Goal: Information Seeking & Learning: Understand process/instructions

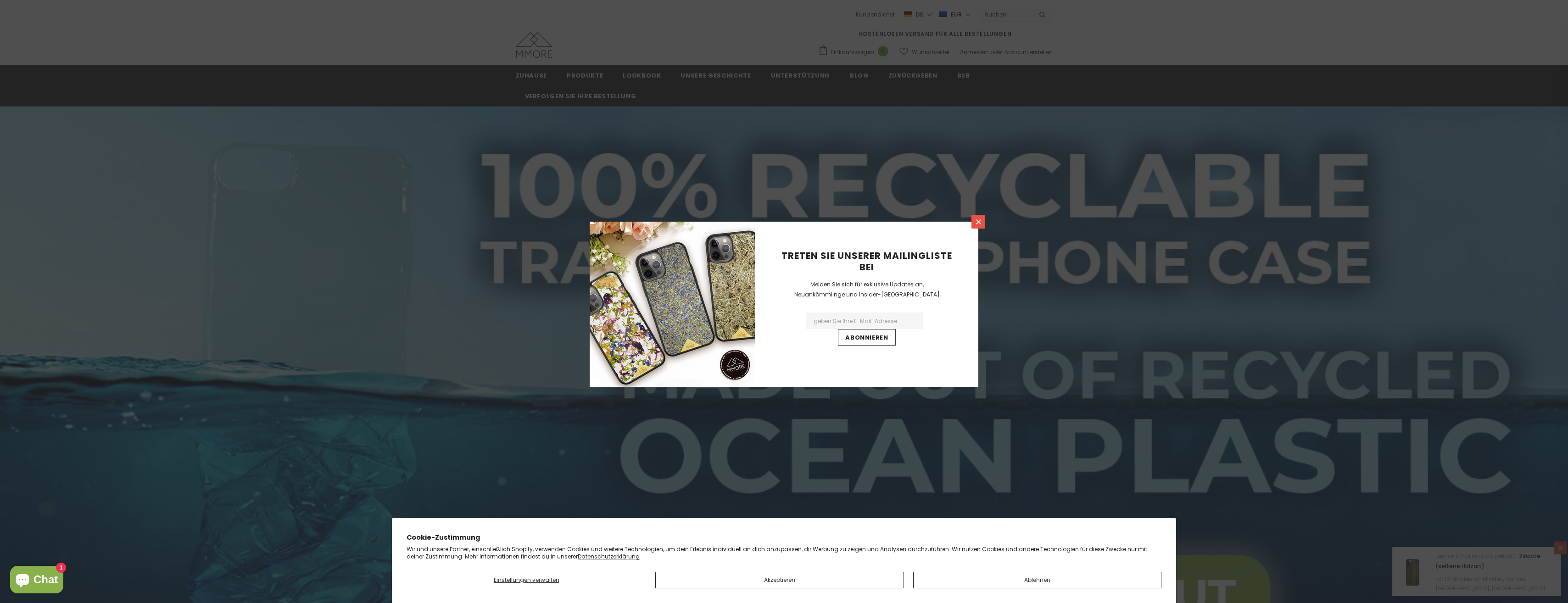
click at [976, 225] on icon at bounding box center [978, 221] width 8 height 8
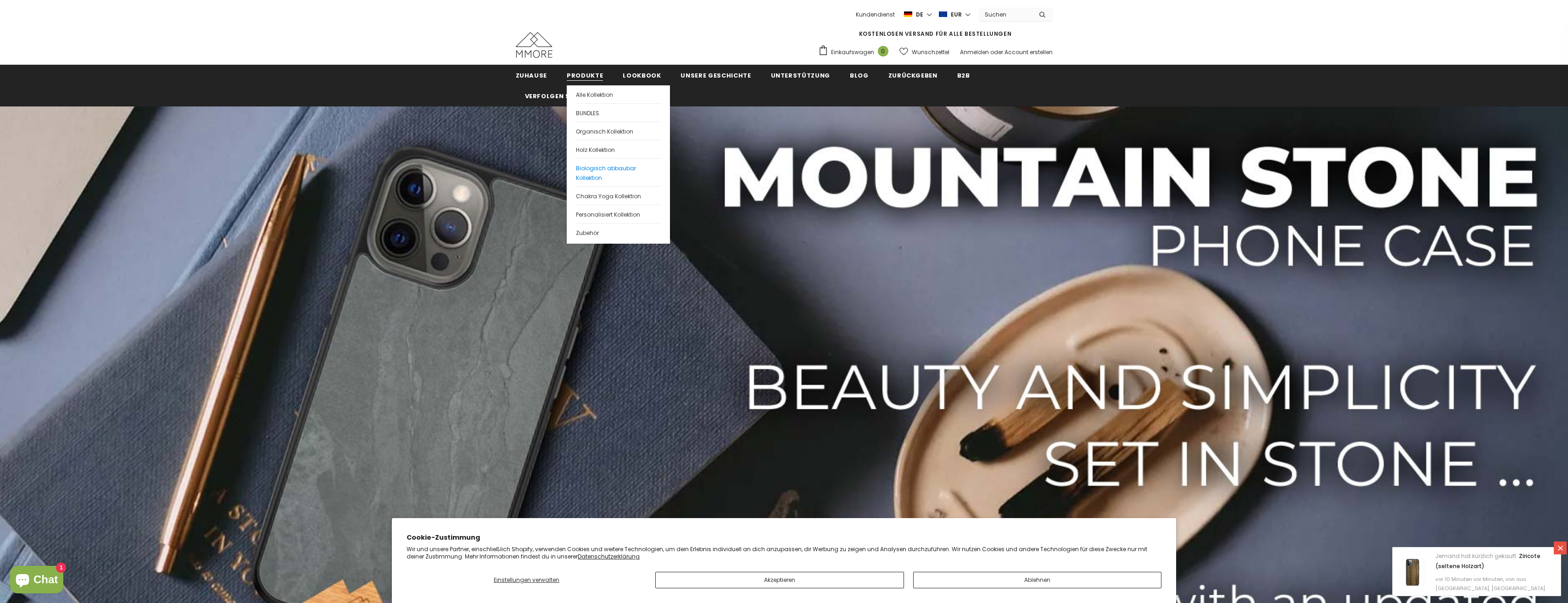
click at [591, 170] on span "Biologisch abbaubar Kollektion" at bounding box center [606, 173] width 60 height 18
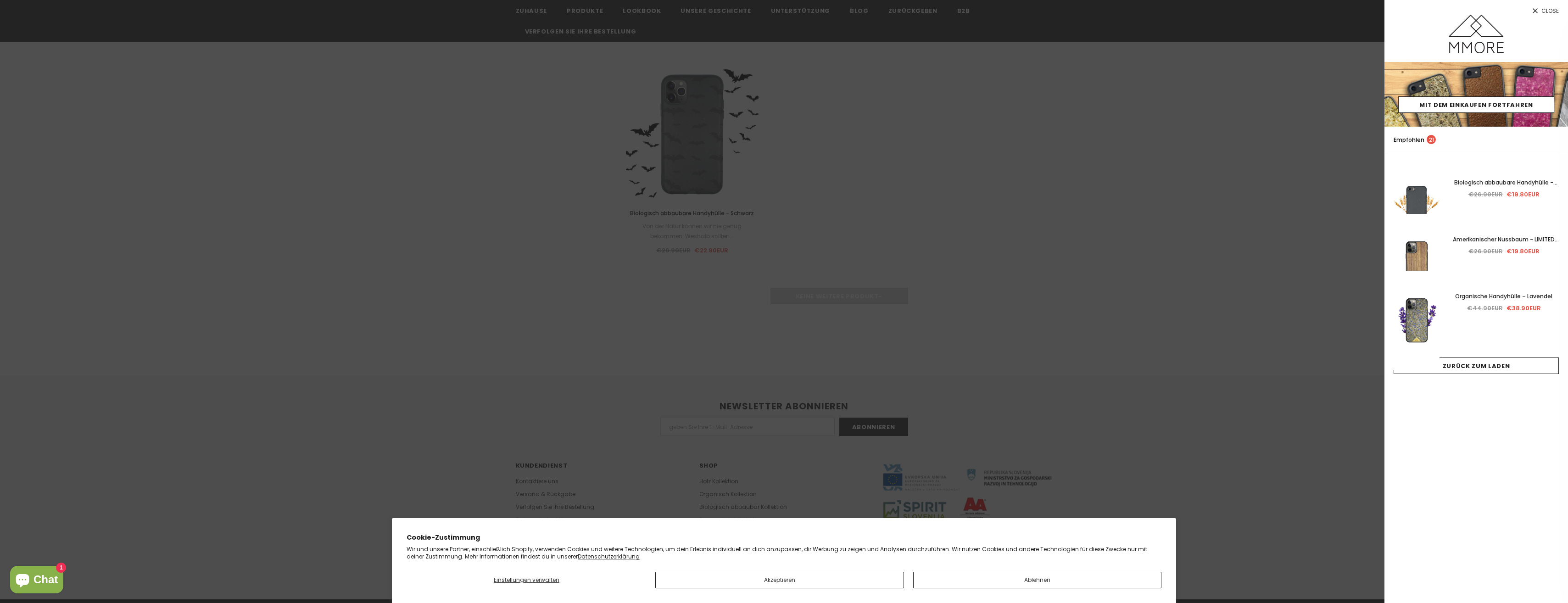
scroll to position [1284, 0]
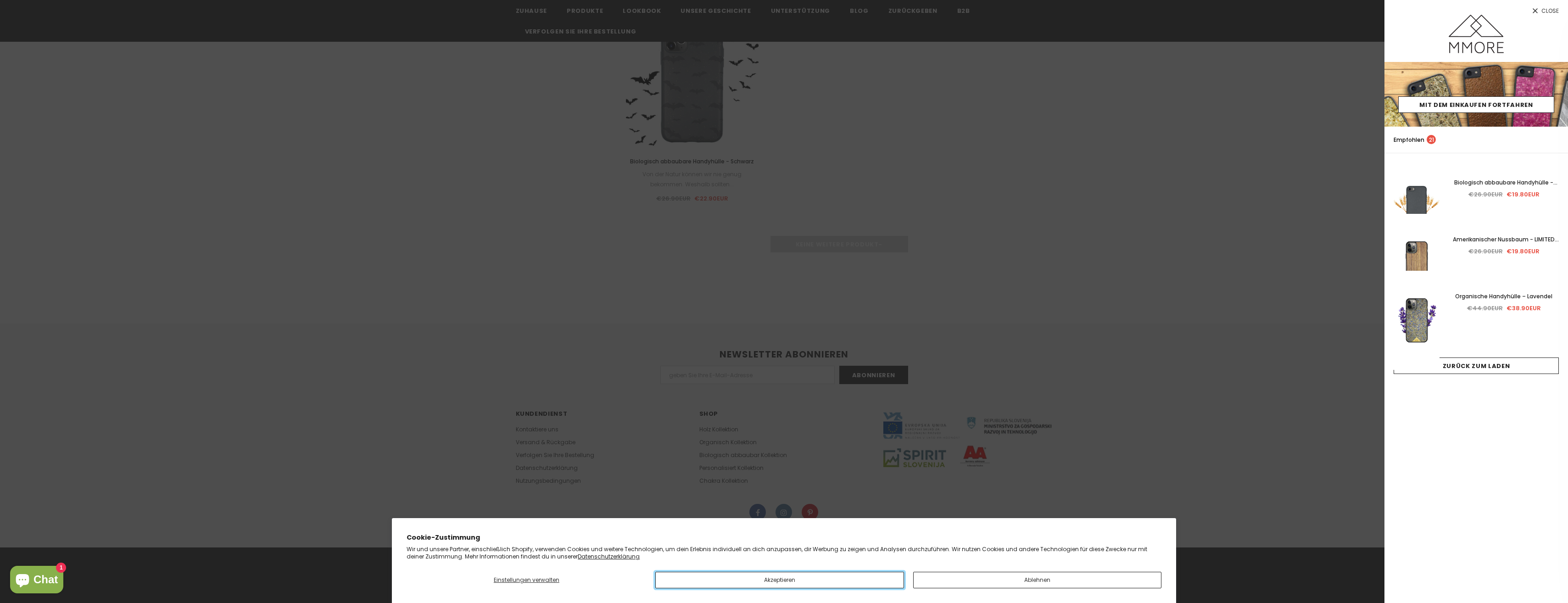
click at [851, 579] on button "Akzeptieren" at bounding box center [780, 579] width 248 height 16
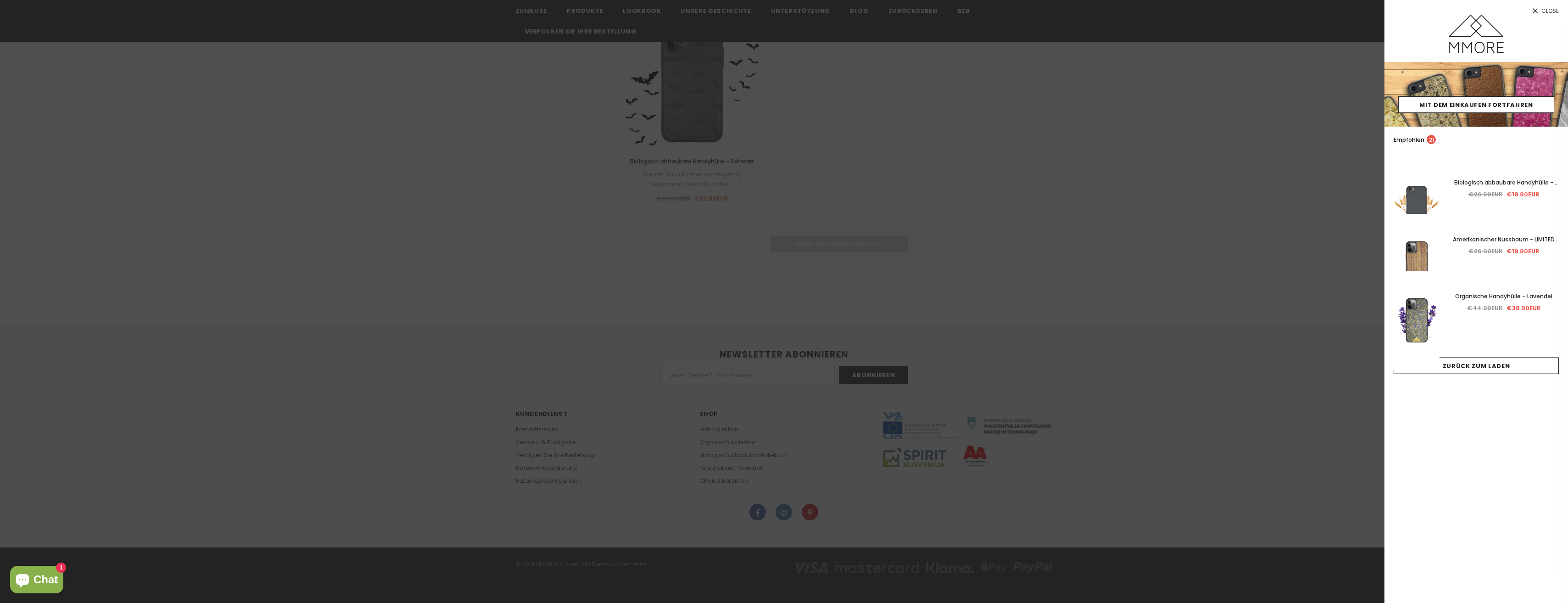
click at [556, 440] on div at bounding box center [784, 301] width 1568 height 603
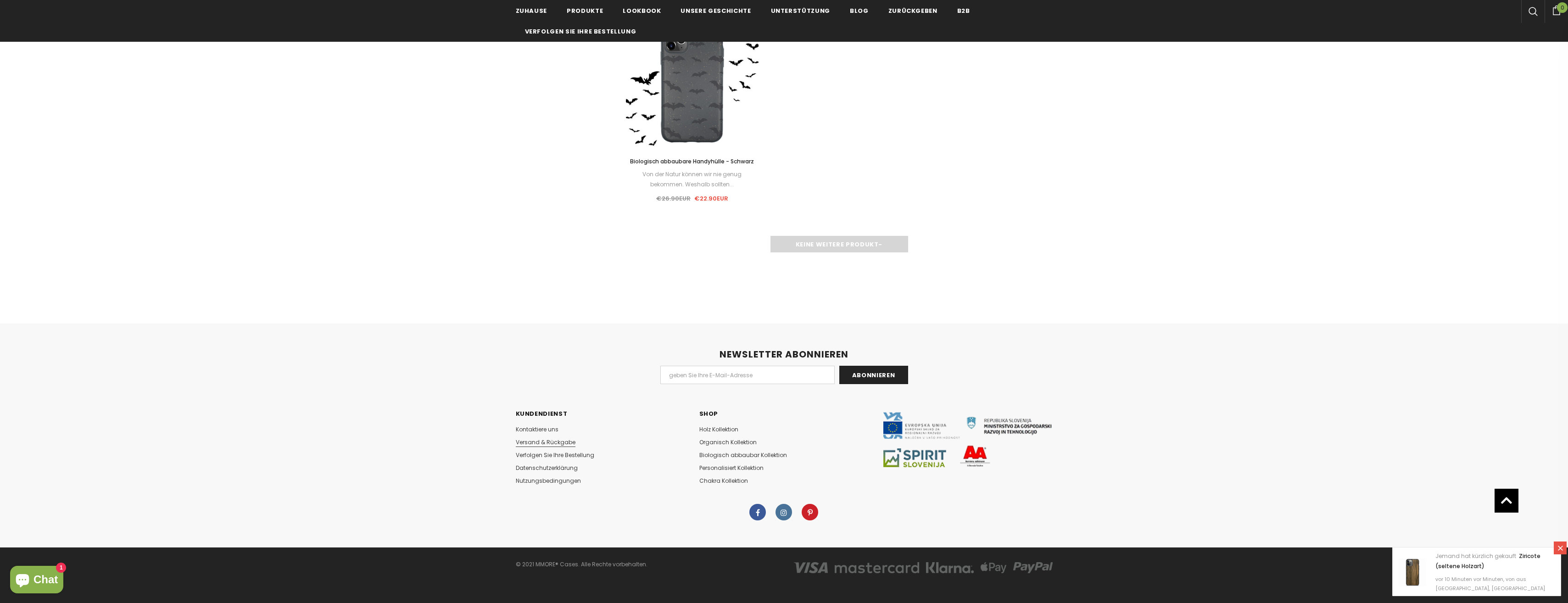
click at [556, 440] on span "Versand & Rückgabe" at bounding box center [545, 442] width 60 height 8
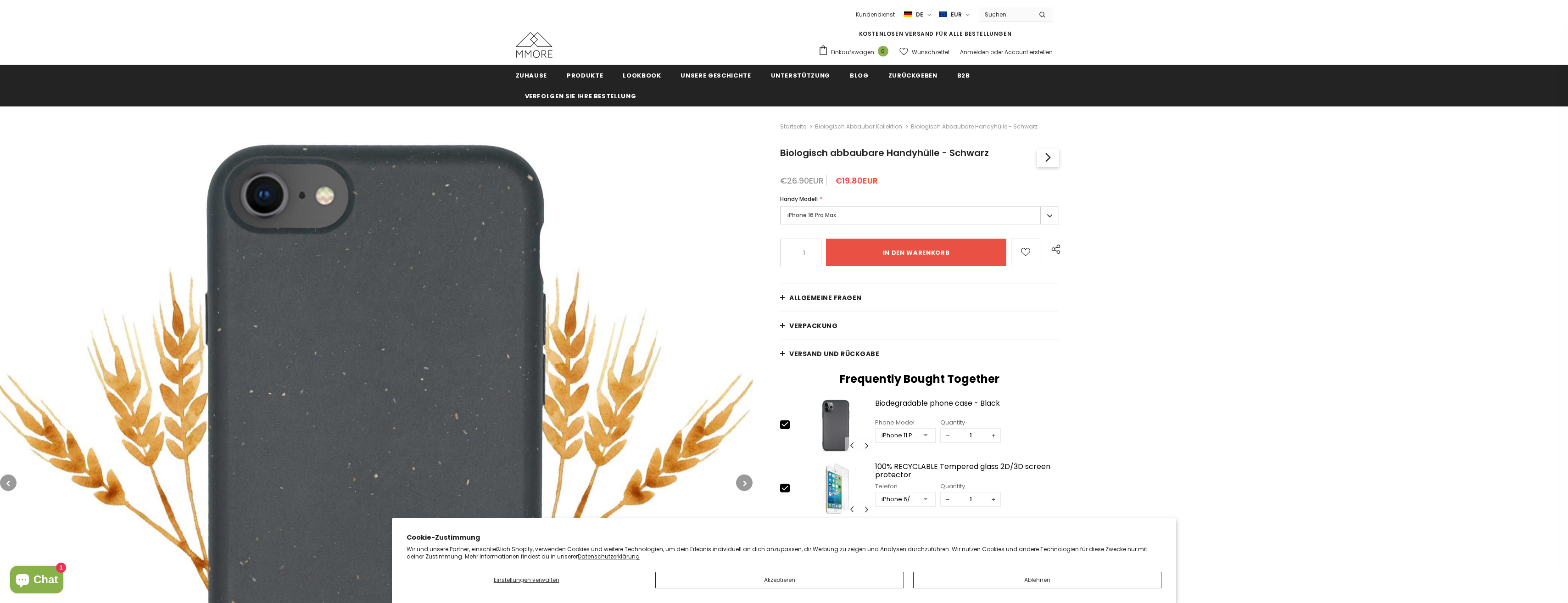
click at [1002, 208] on label "iPhone 16 Pro Max" at bounding box center [920, 215] width 279 height 18
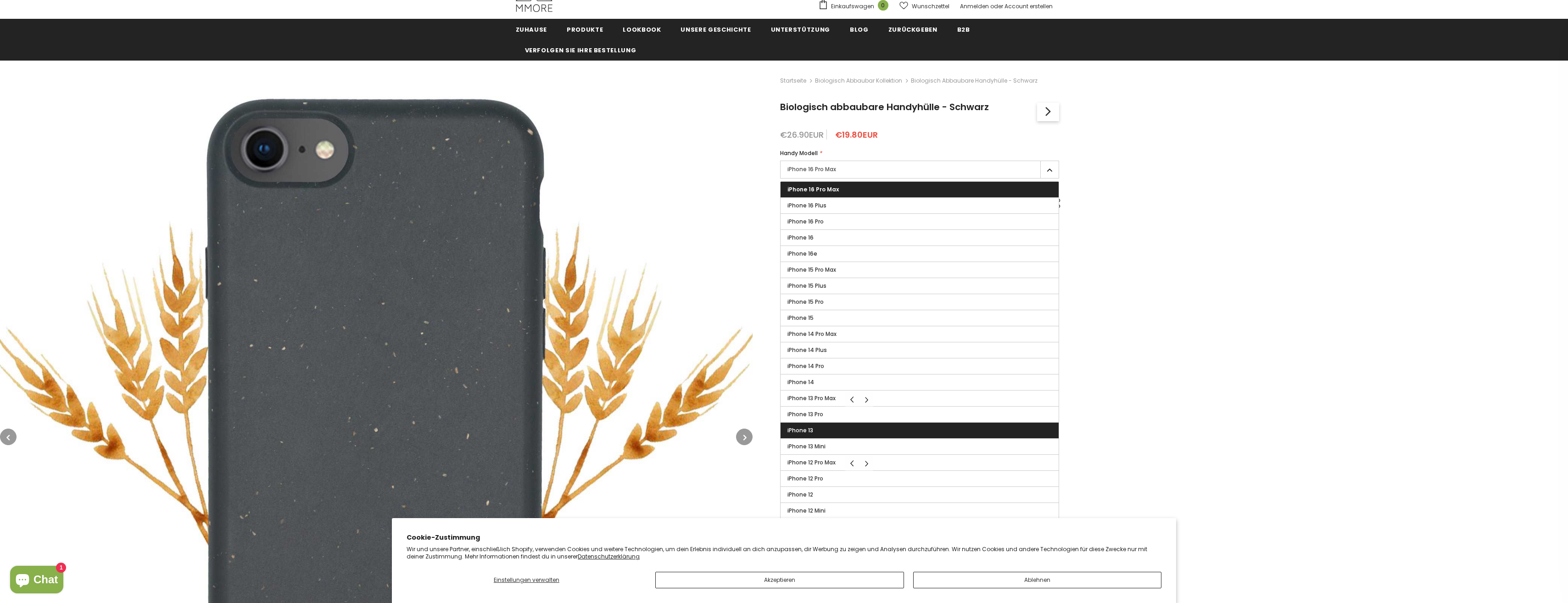
scroll to position [92, 0]
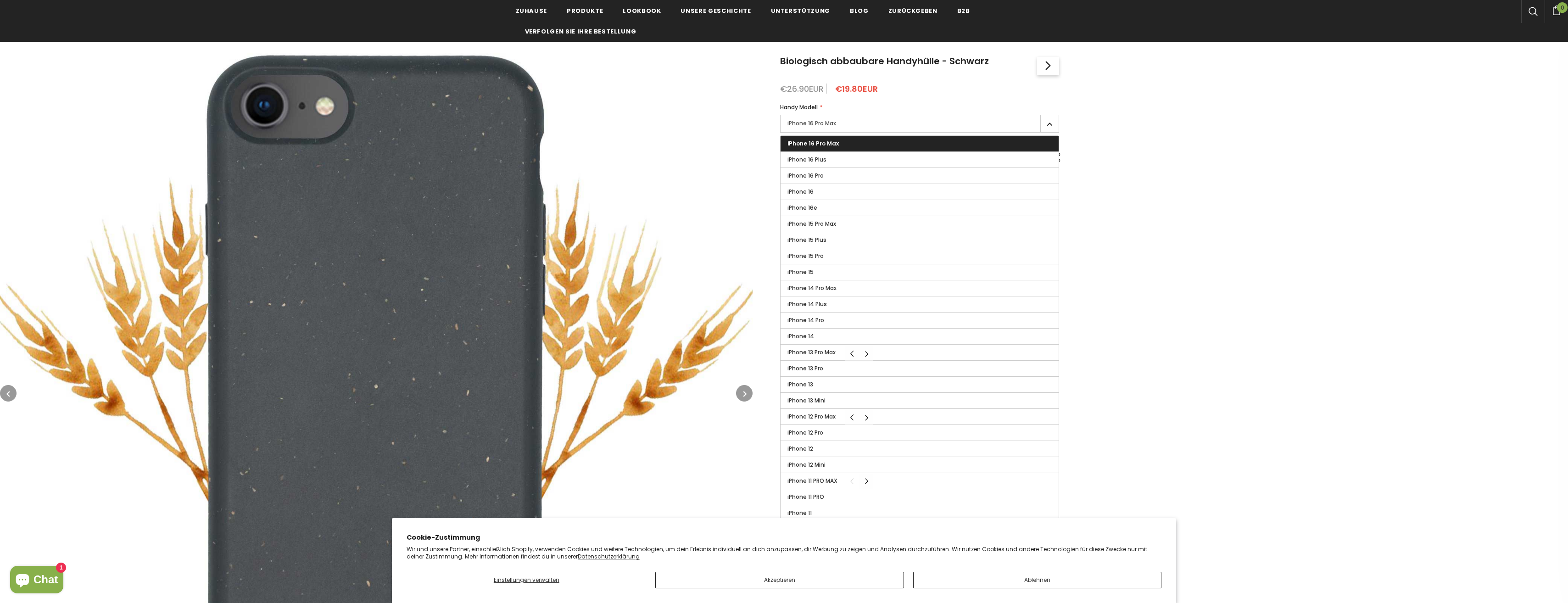
click at [995, 444] on label "iPhone 12" at bounding box center [919, 448] width 278 height 16
click at [0, 0] on input "iPhone 12" at bounding box center [0, 0] width 0 height 0
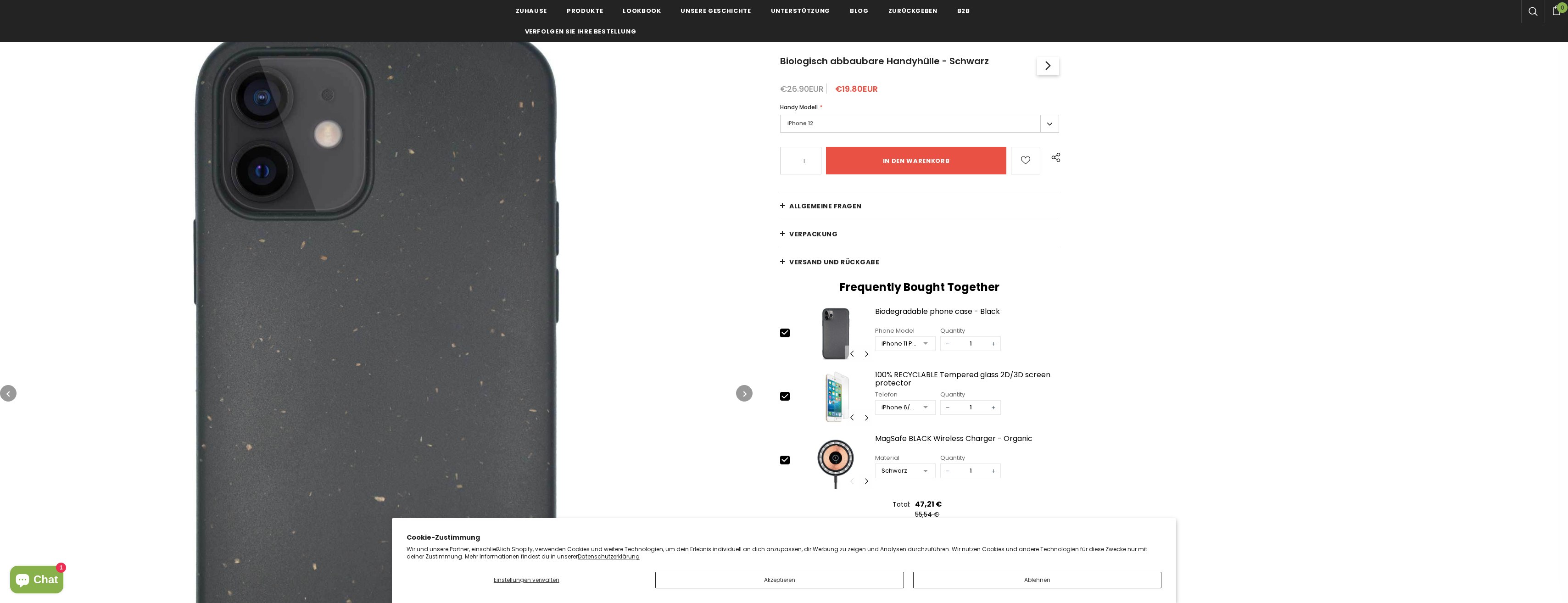
click at [1203, 273] on div "Startseite Biologisch abbaubar Kollektion Biologisch abbaubare Handyhülle - Sch…" at bounding box center [1160, 397] width 816 height 766
click at [799, 579] on button "Akzeptieren" at bounding box center [780, 579] width 248 height 16
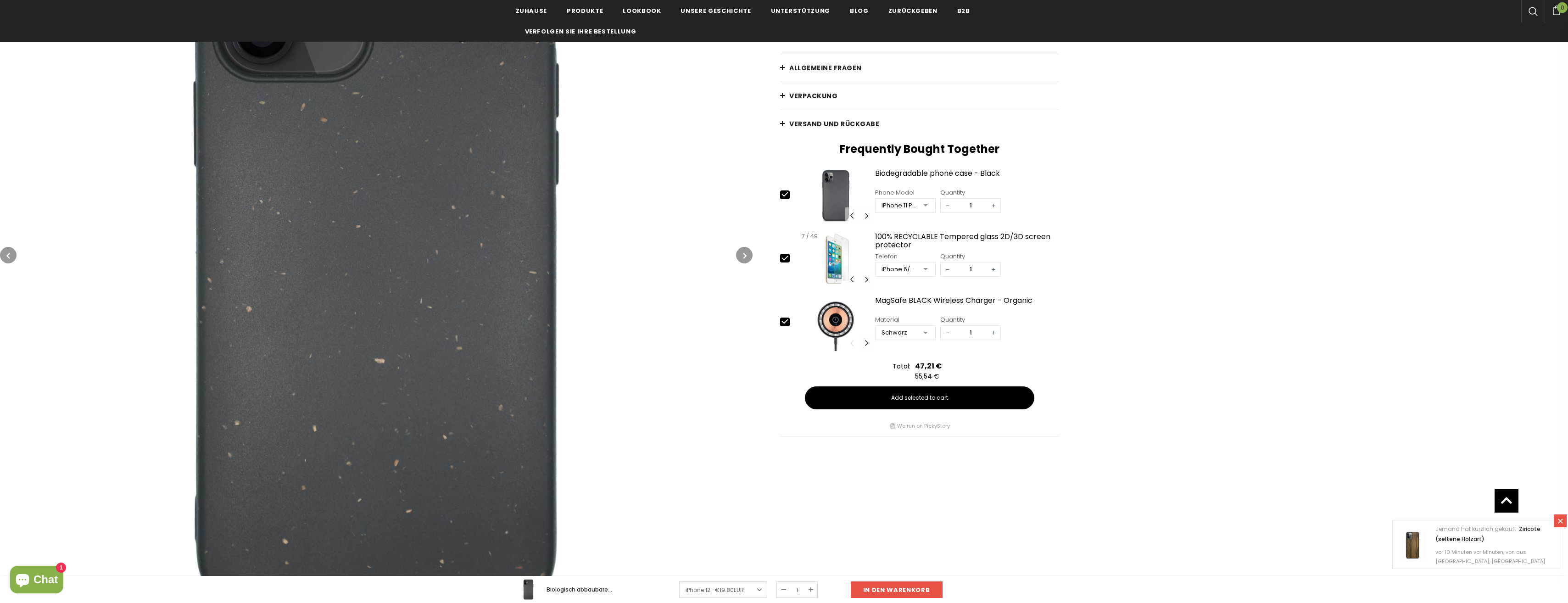
scroll to position [229, 0]
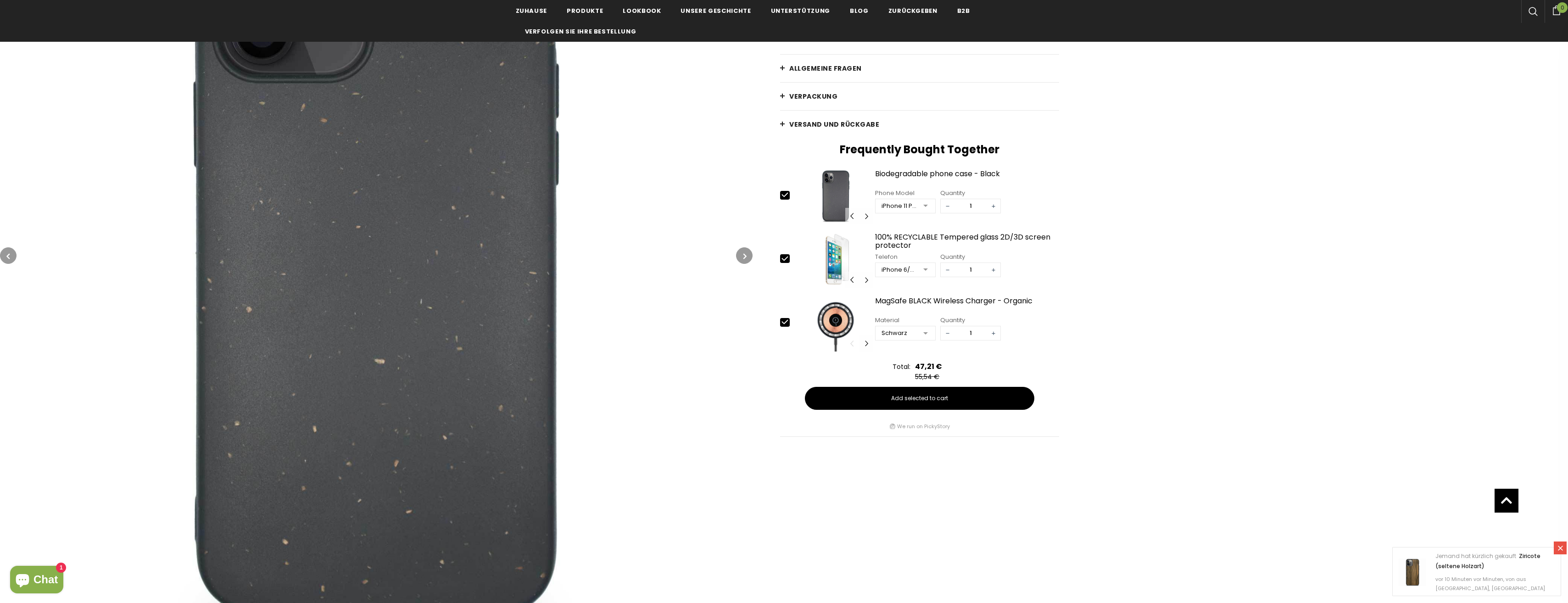
click at [741, 256] on button "button" at bounding box center [744, 255] width 16 height 16
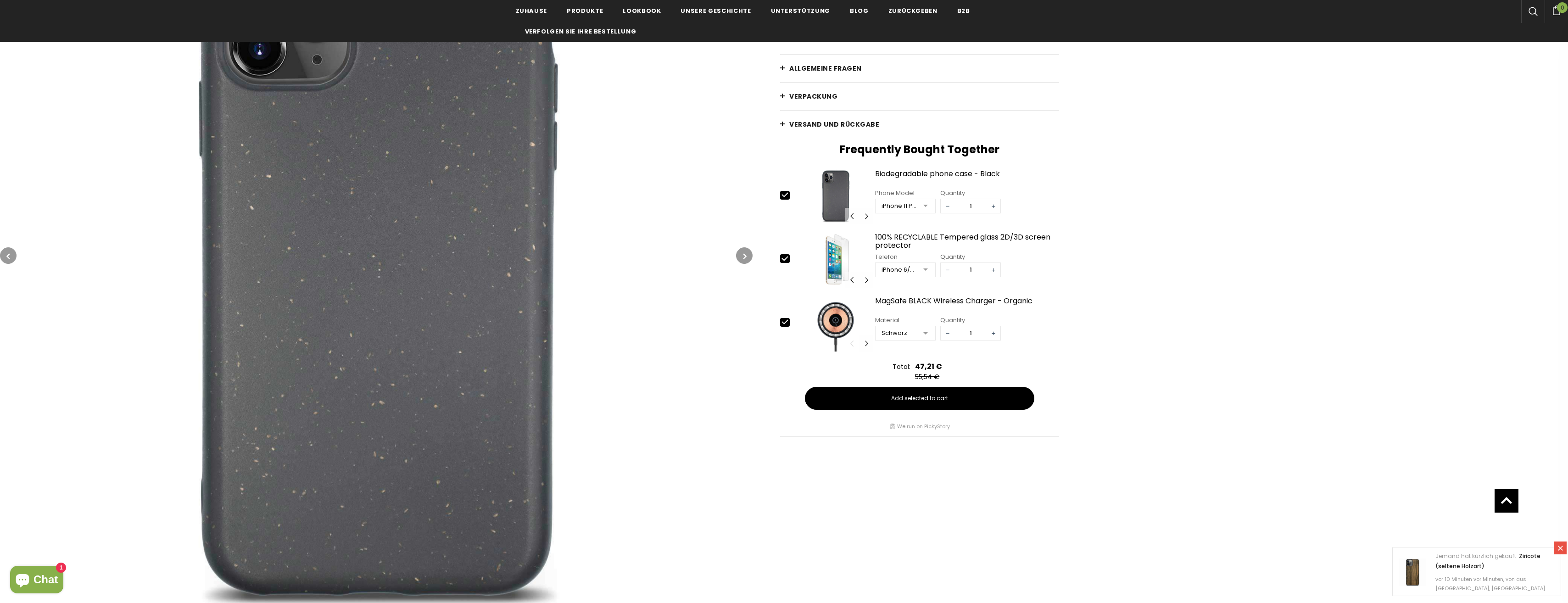
click at [741, 256] on button "button" at bounding box center [744, 255] width 16 height 16
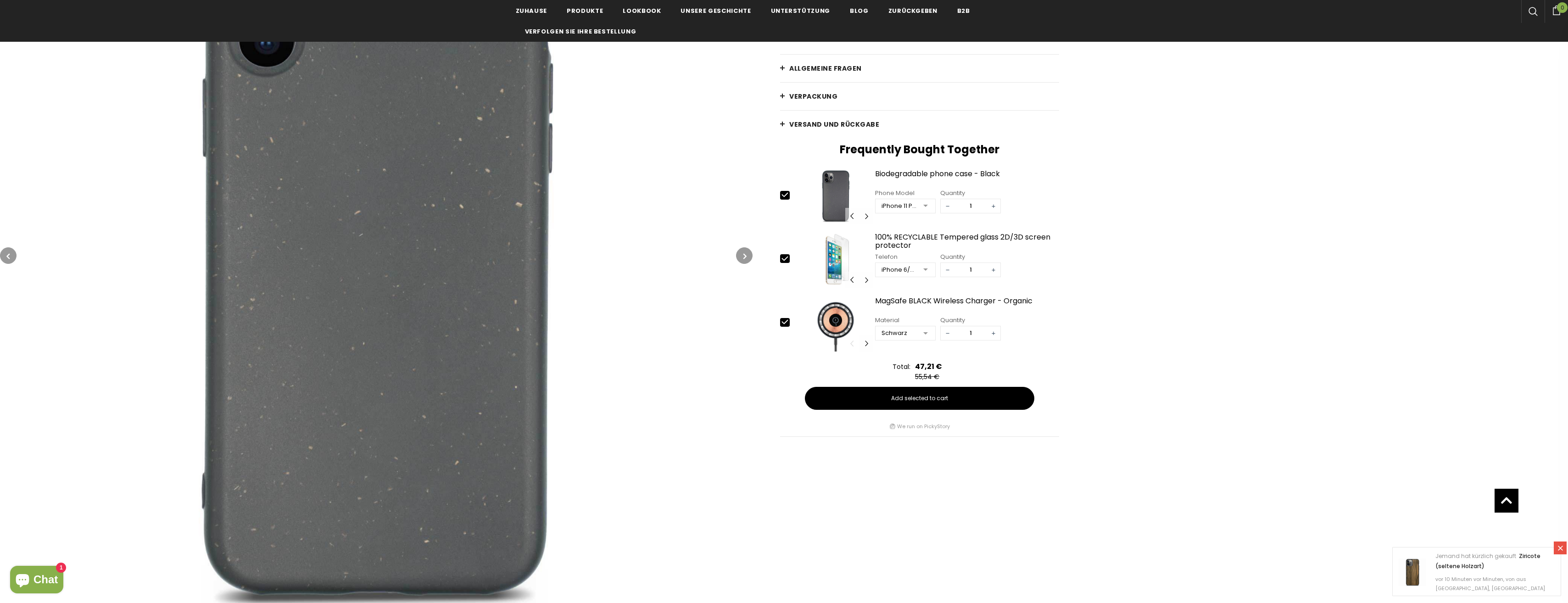
click at [741, 256] on button "button" at bounding box center [744, 255] width 16 height 16
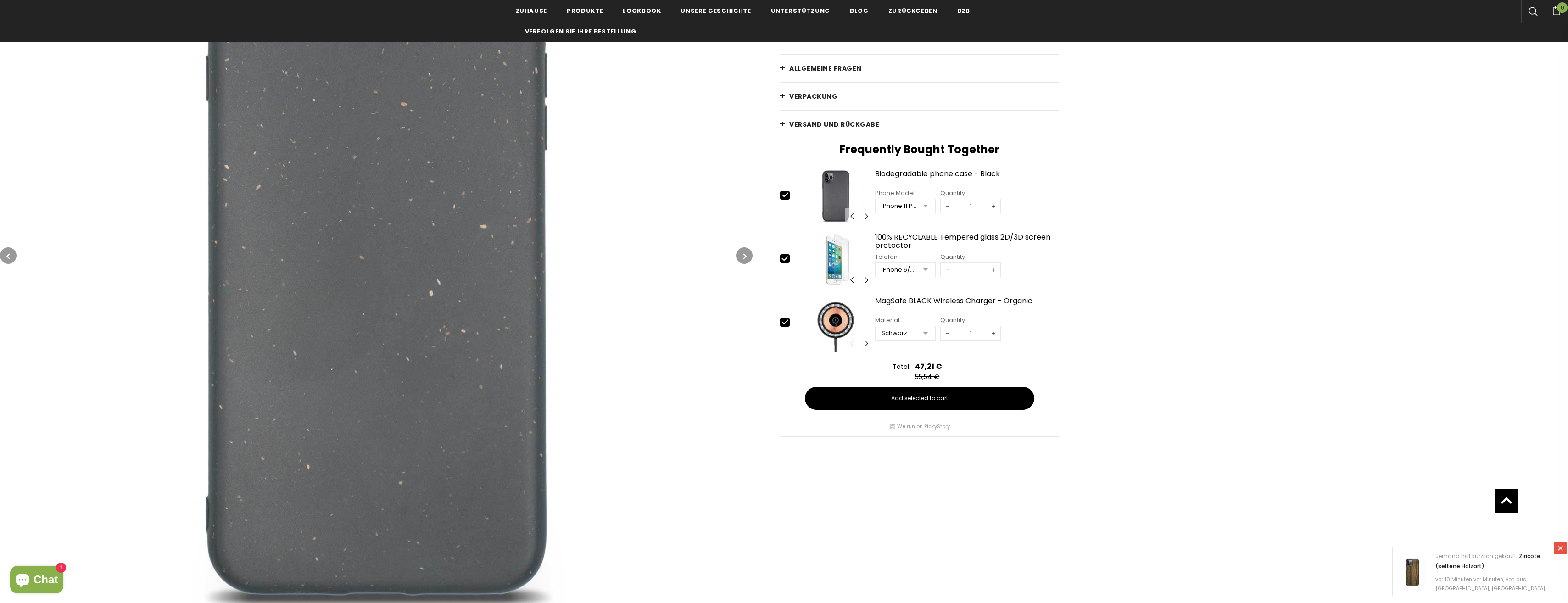
click at [741, 256] on button "button" at bounding box center [744, 255] width 16 height 16
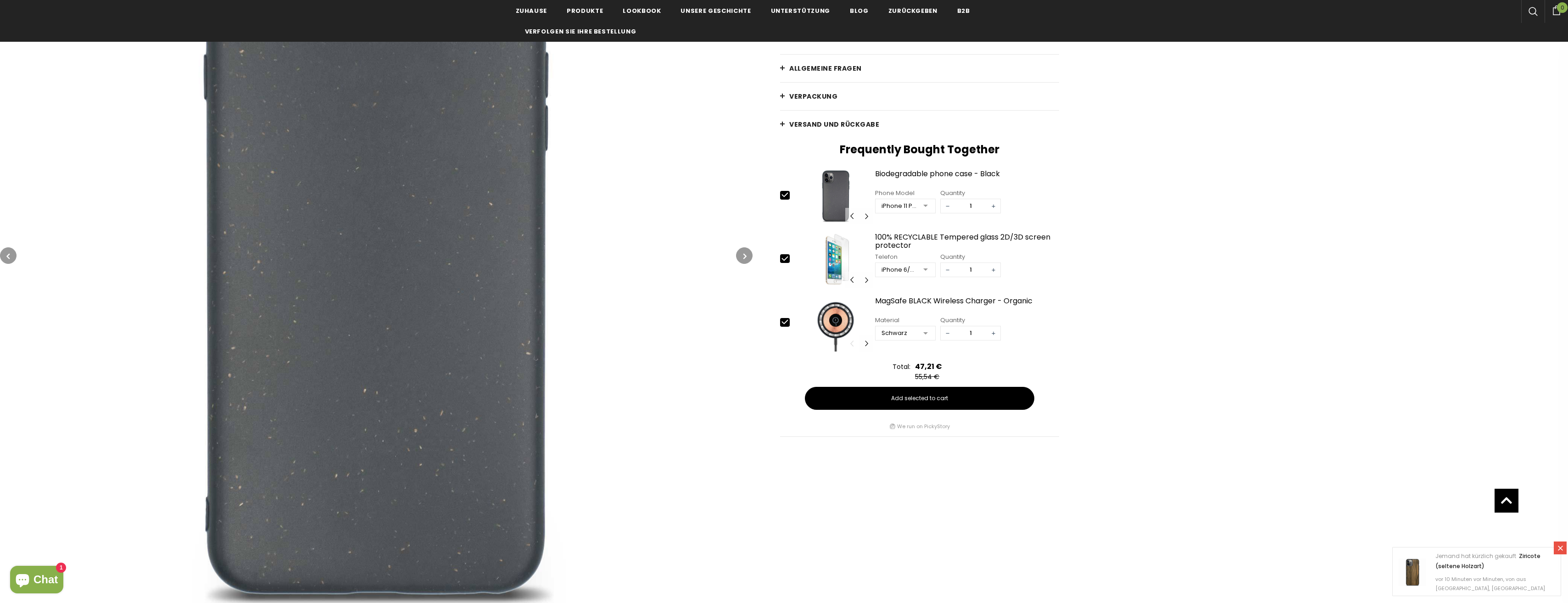
click at [741, 256] on button "button" at bounding box center [744, 255] width 16 height 16
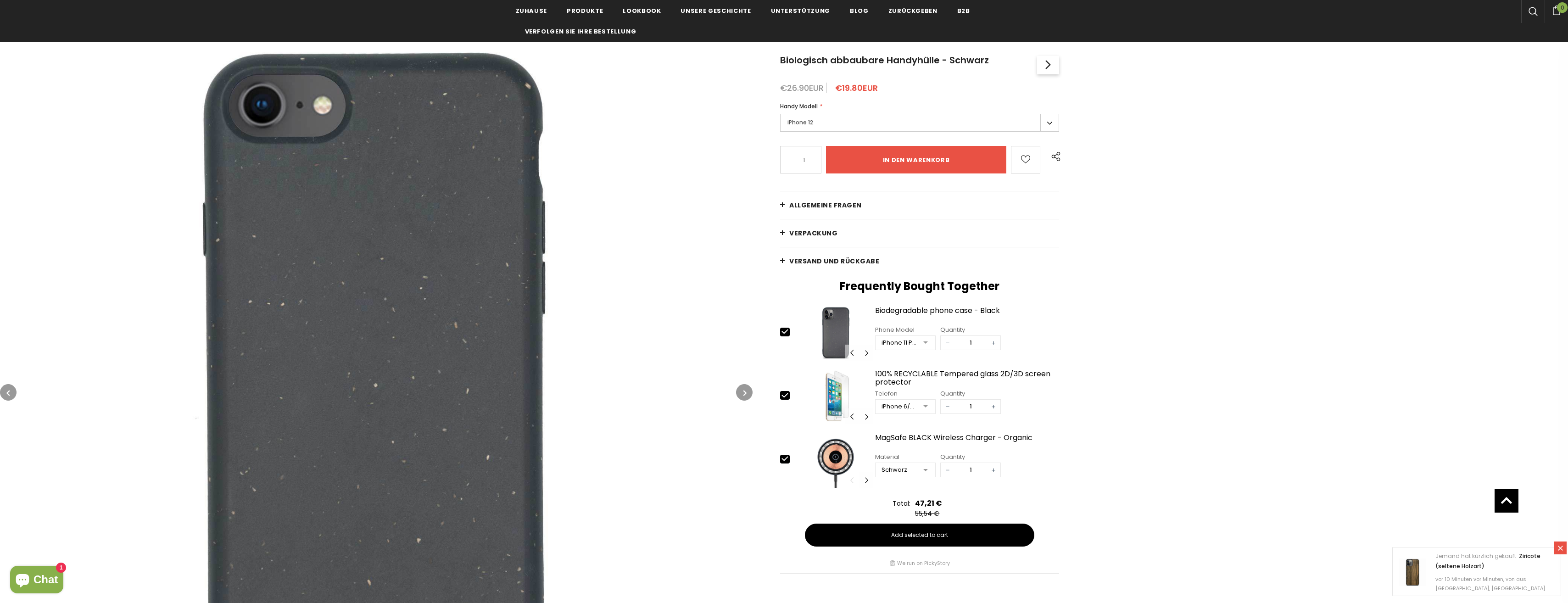
scroll to position [92, 0]
click at [748, 394] on button "button" at bounding box center [744, 393] width 16 height 16
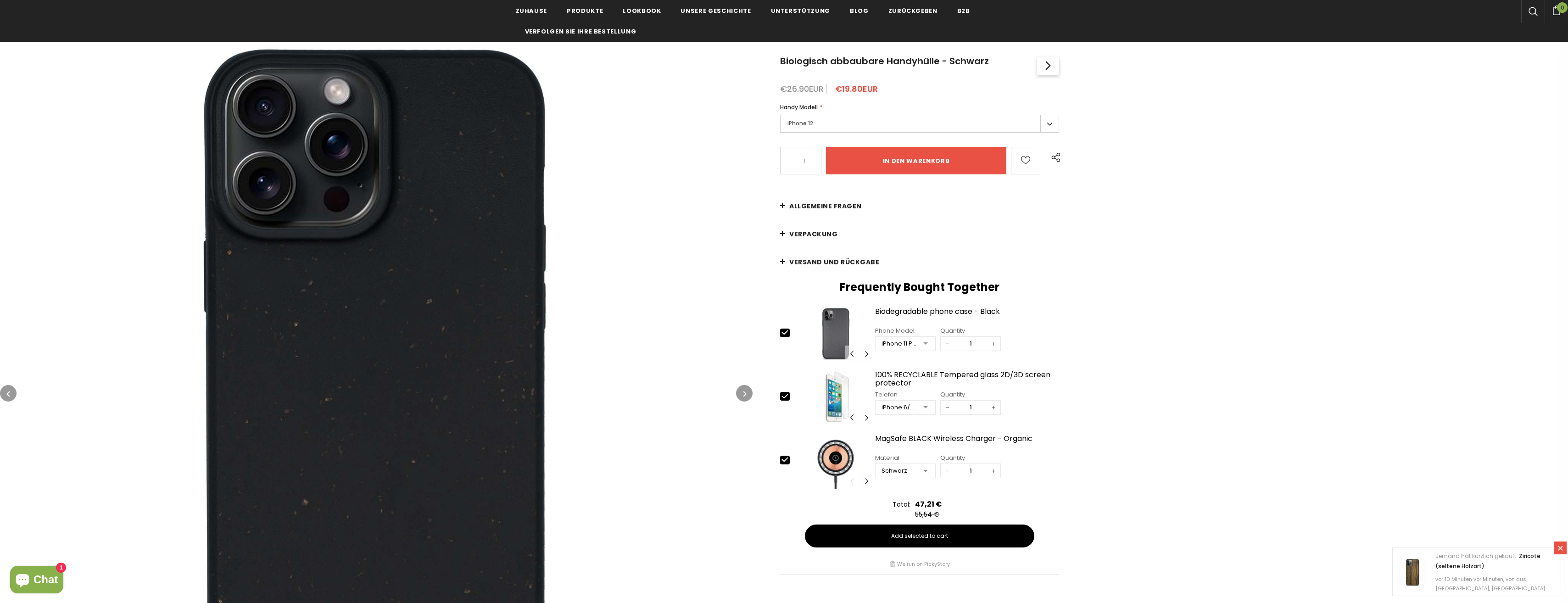
click at [748, 394] on button "button" at bounding box center [744, 393] width 16 height 16
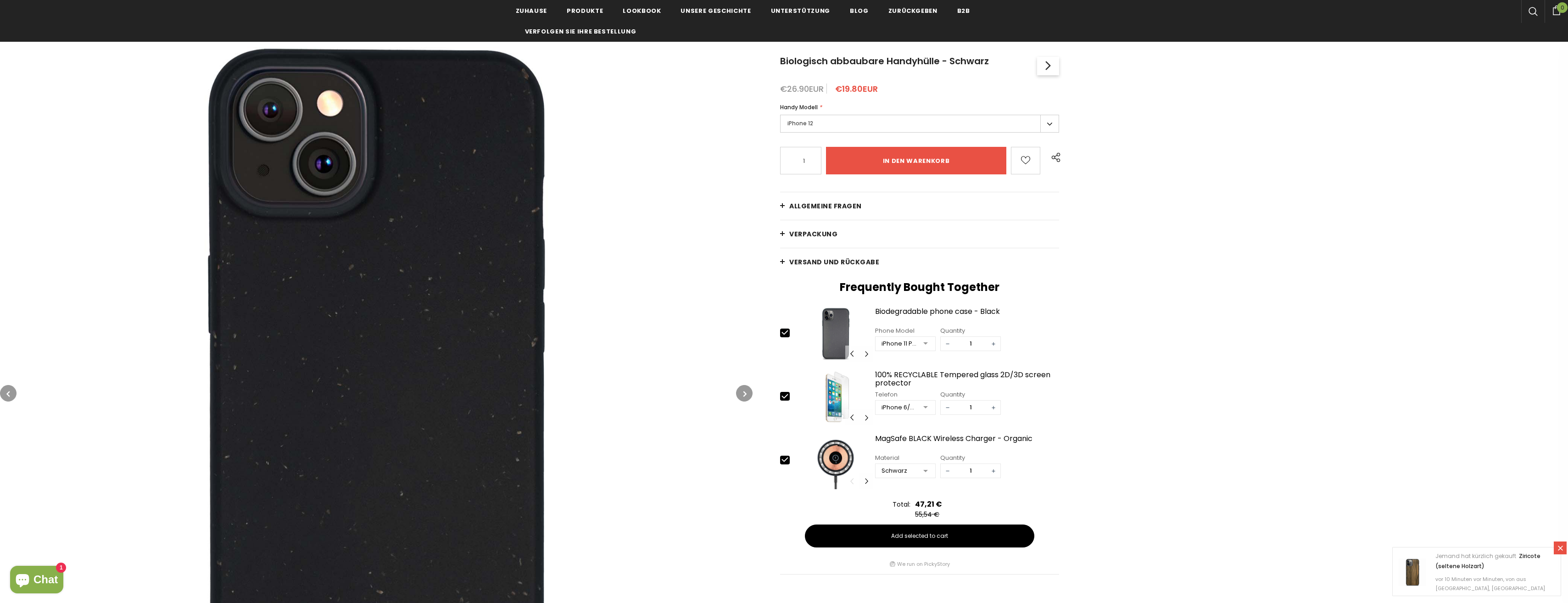
click at [9, 391] on icon "button" at bounding box center [8, 393] width 3 height 9
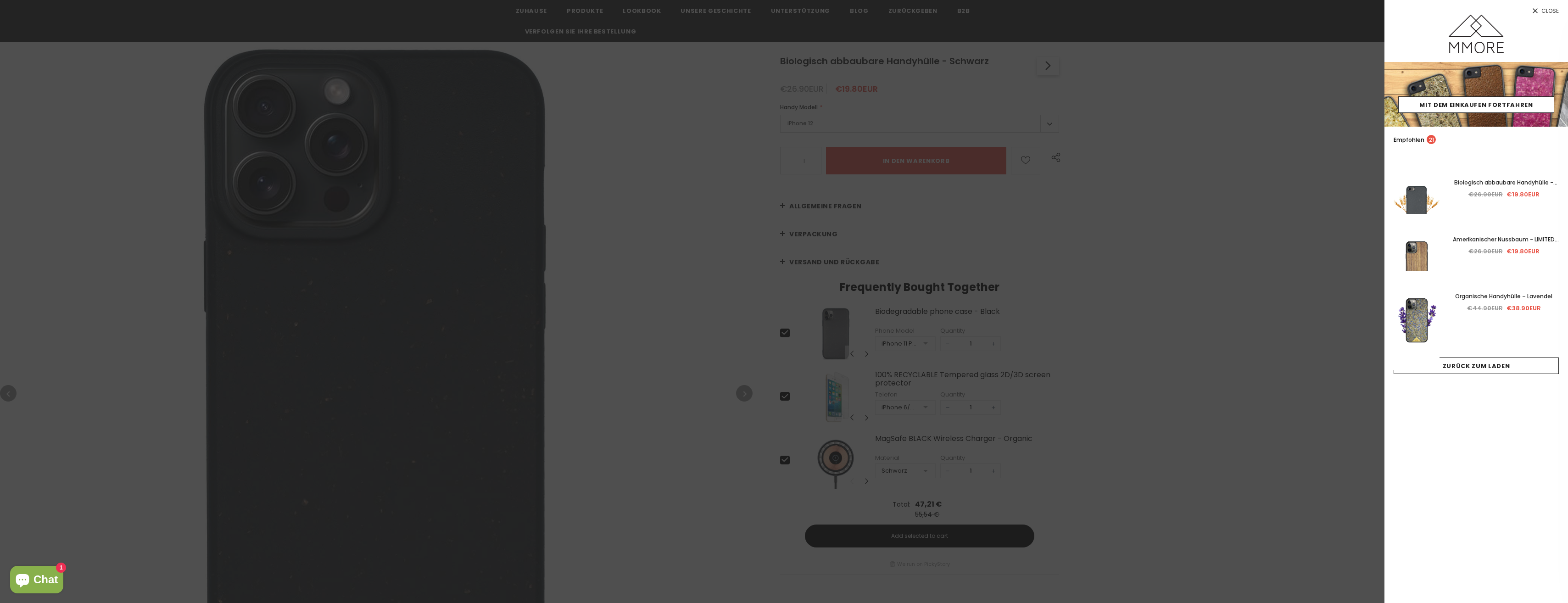
click at [739, 305] on div at bounding box center [784, 301] width 1568 height 603
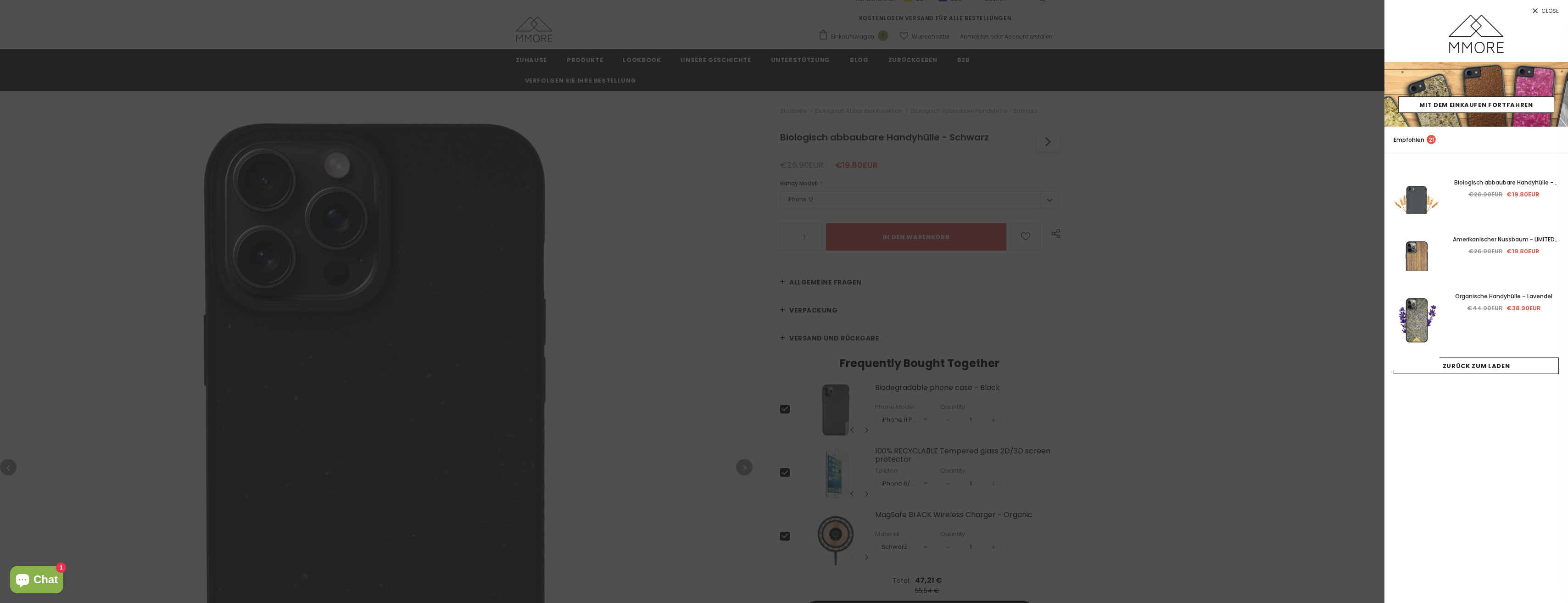
scroll to position [46, 0]
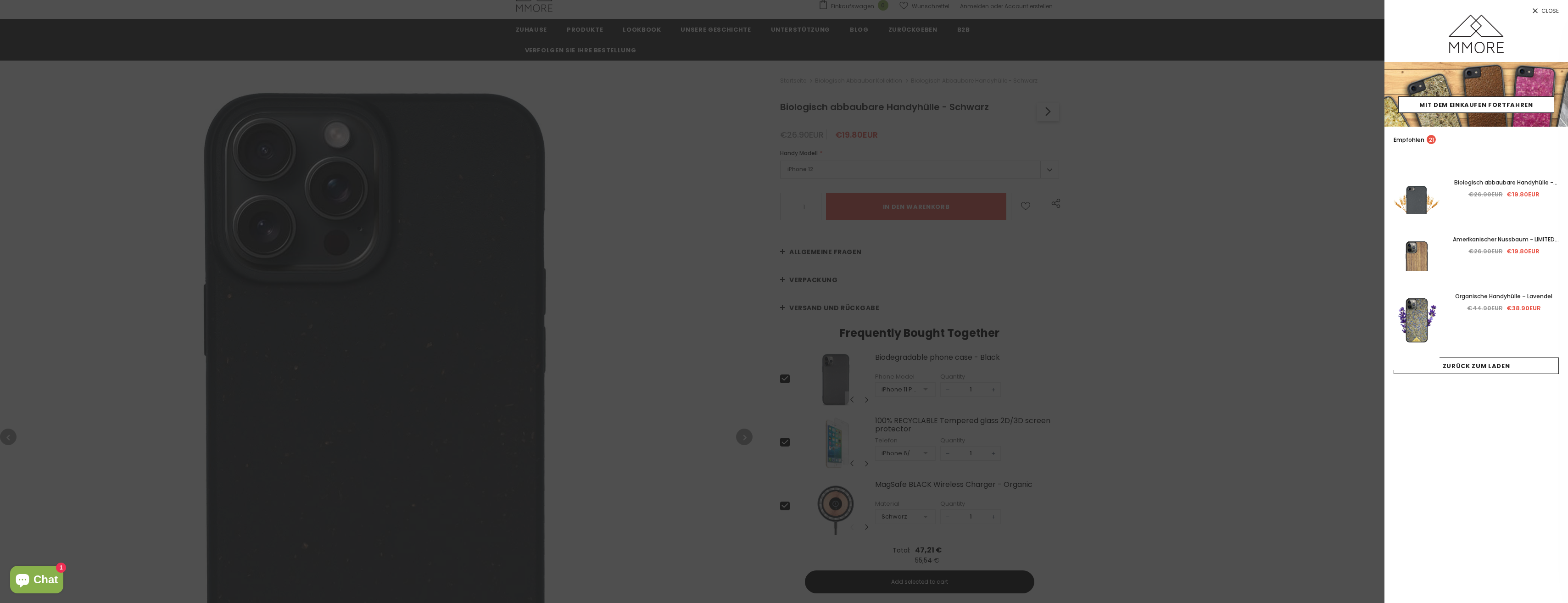
click at [674, 336] on div at bounding box center [784, 301] width 1568 height 603
click at [691, 260] on div at bounding box center [784, 301] width 1568 height 603
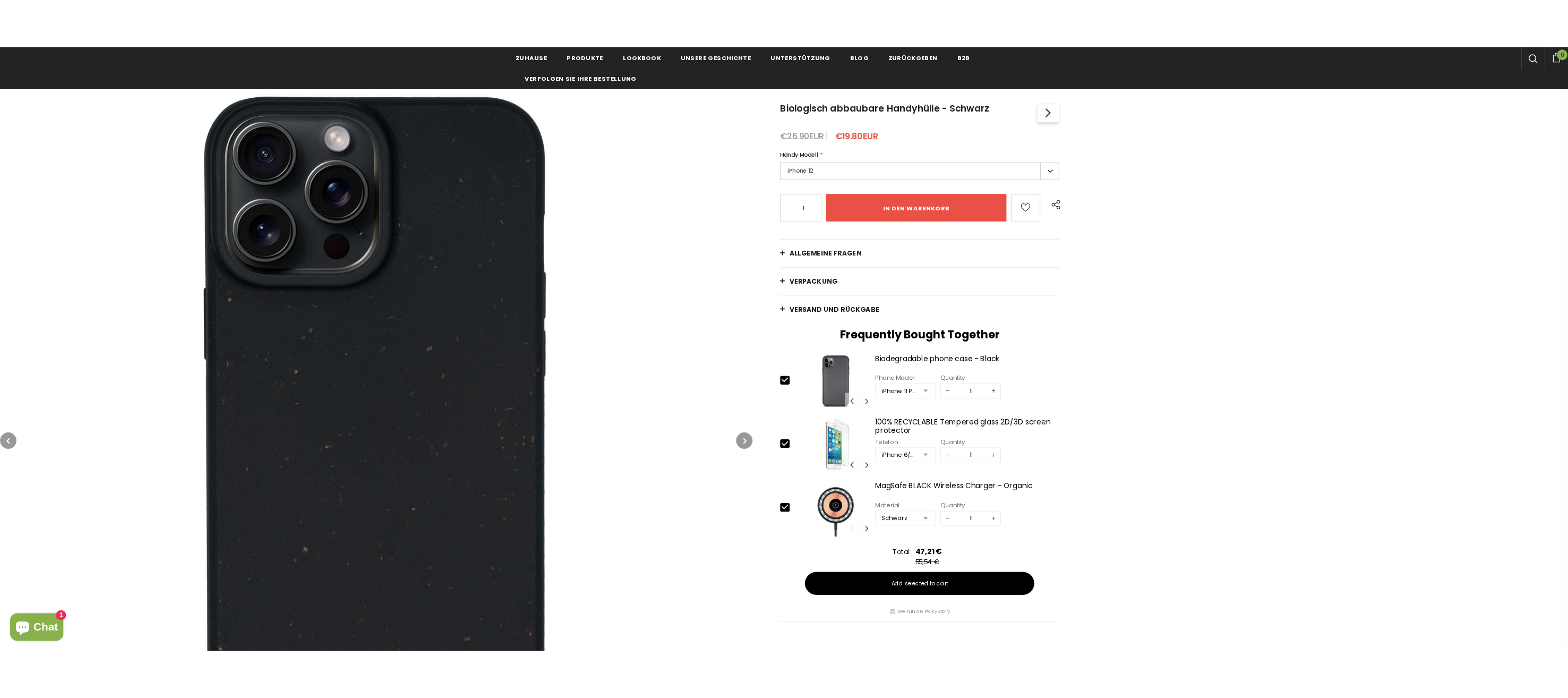
scroll to position [159, 0]
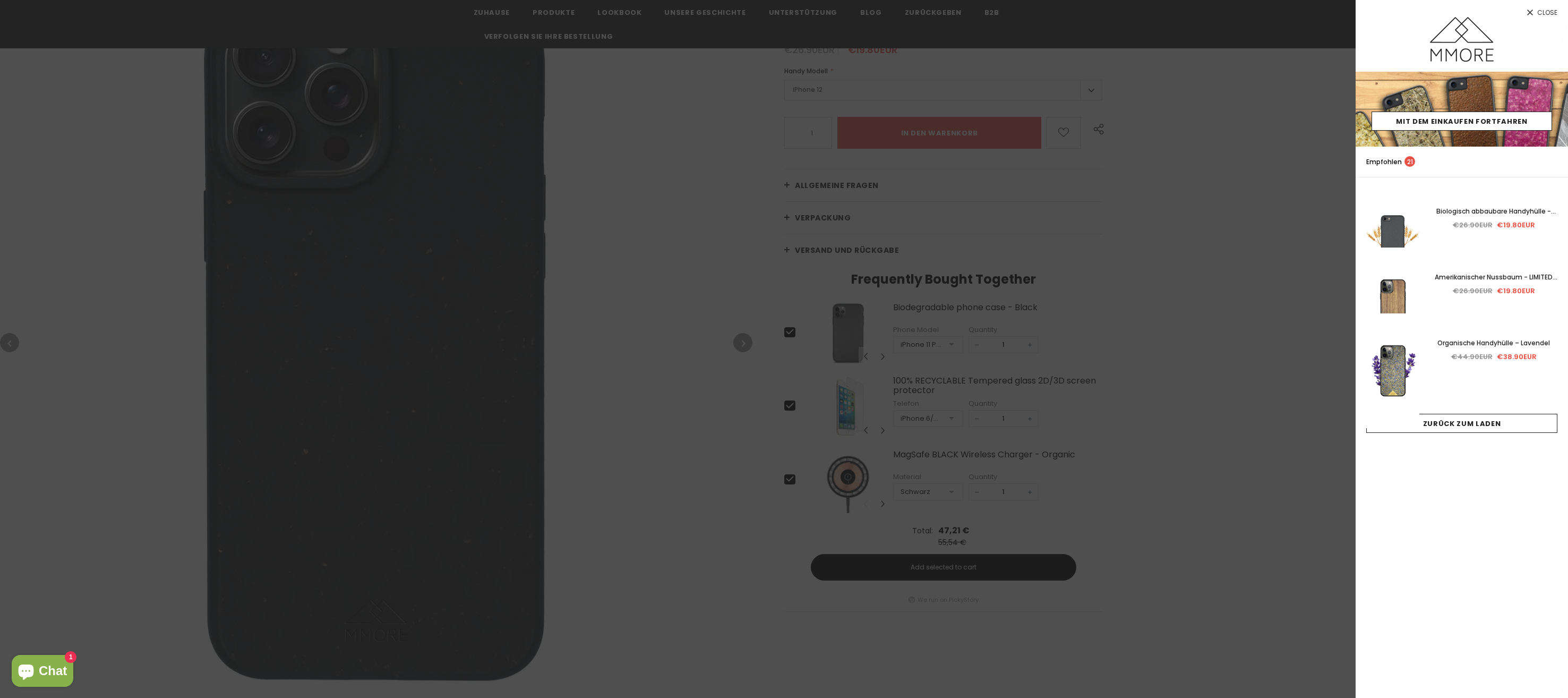
click at [676, 255] on div at bounding box center [784, 349] width 1568 height 698
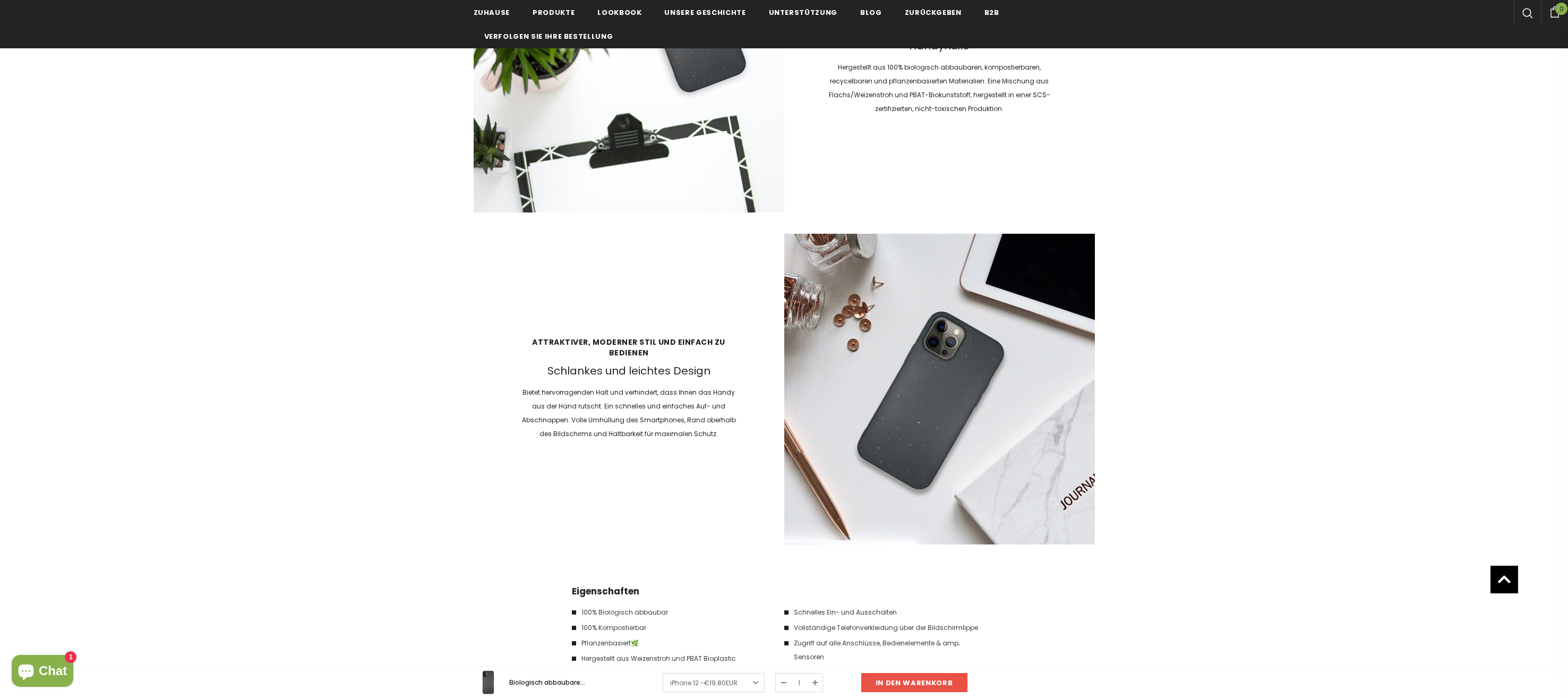
scroll to position [1274, 0]
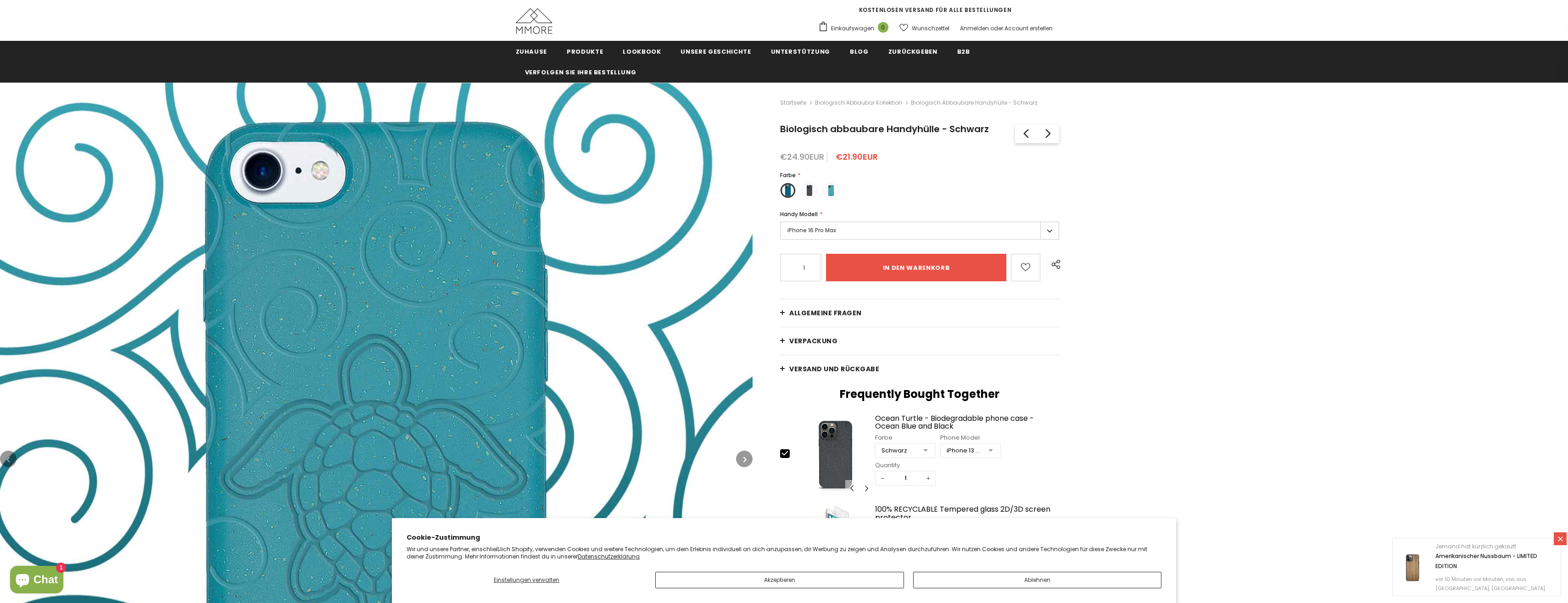
scroll to position [46, 0]
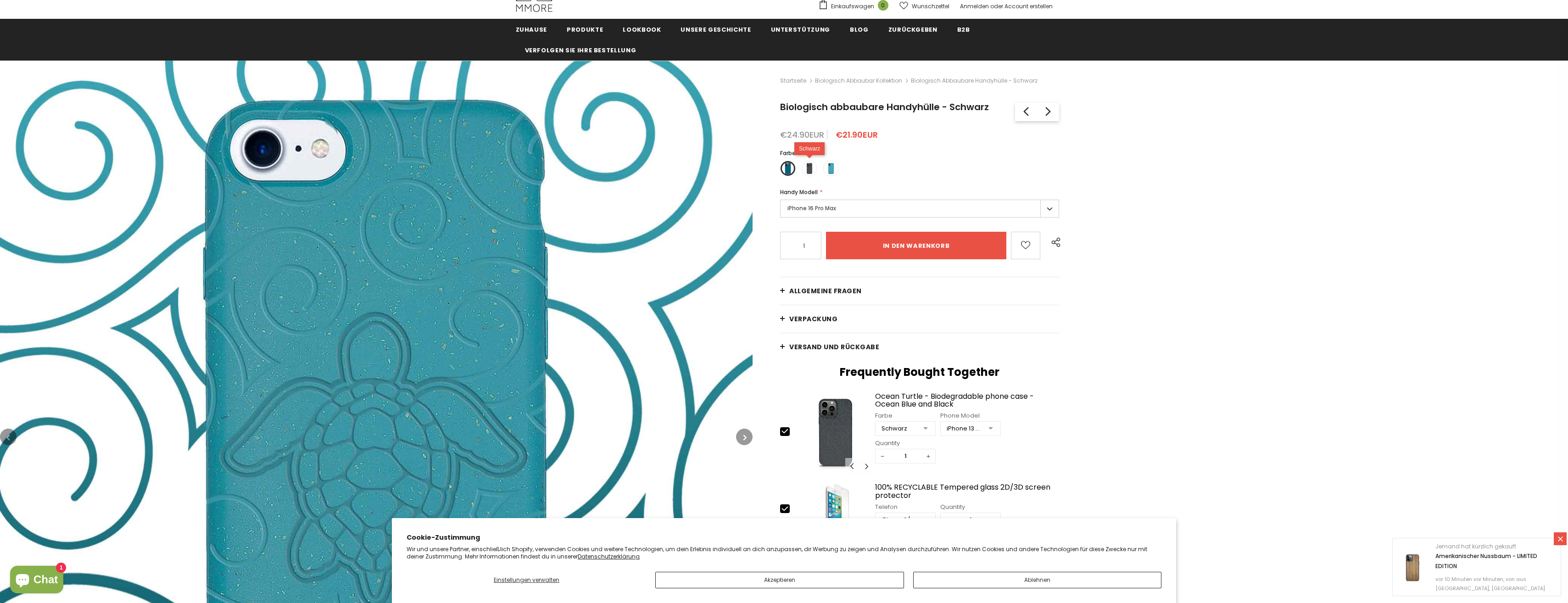
click at [808, 167] on span at bounding box center [810, 169] width 12 height 12
click at [0, 0] on input "radio" at bounding box center [0, 0] width 0 height 0
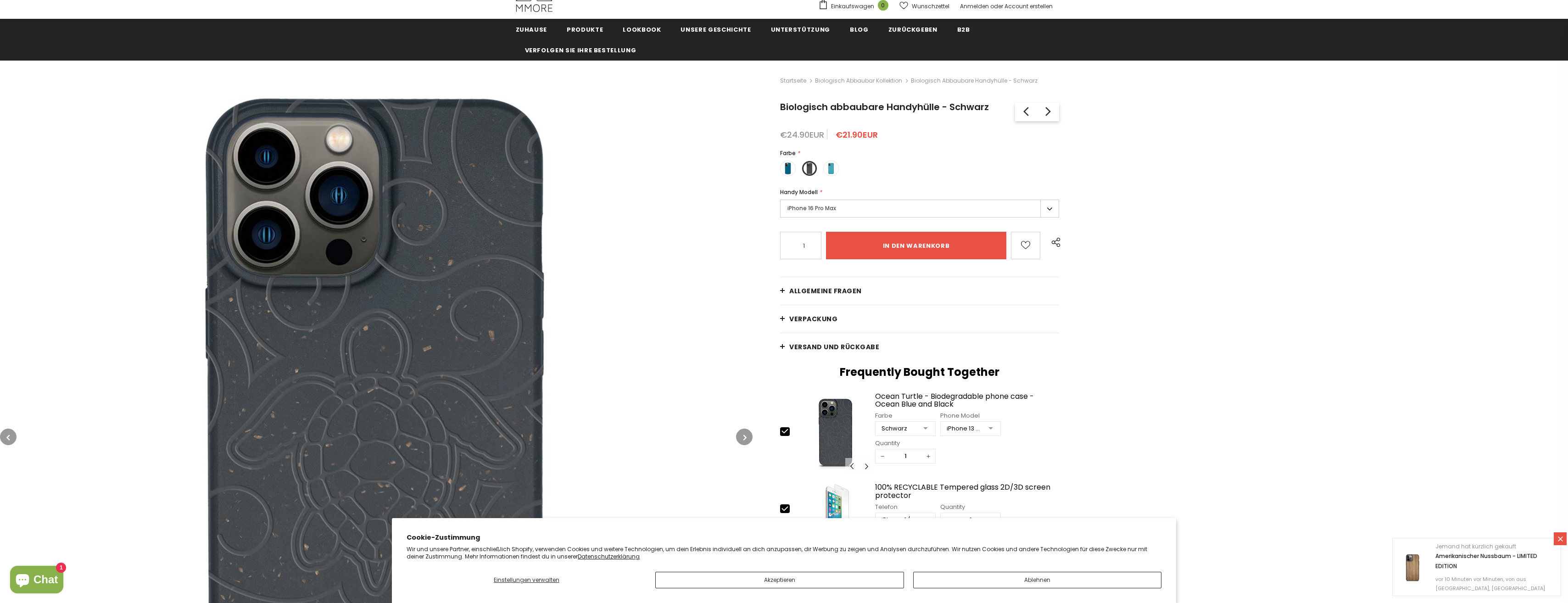
click at [799, 212] on label "iPhone 16 Pro Max" at bounding box center [920, 208] width 279 height 18
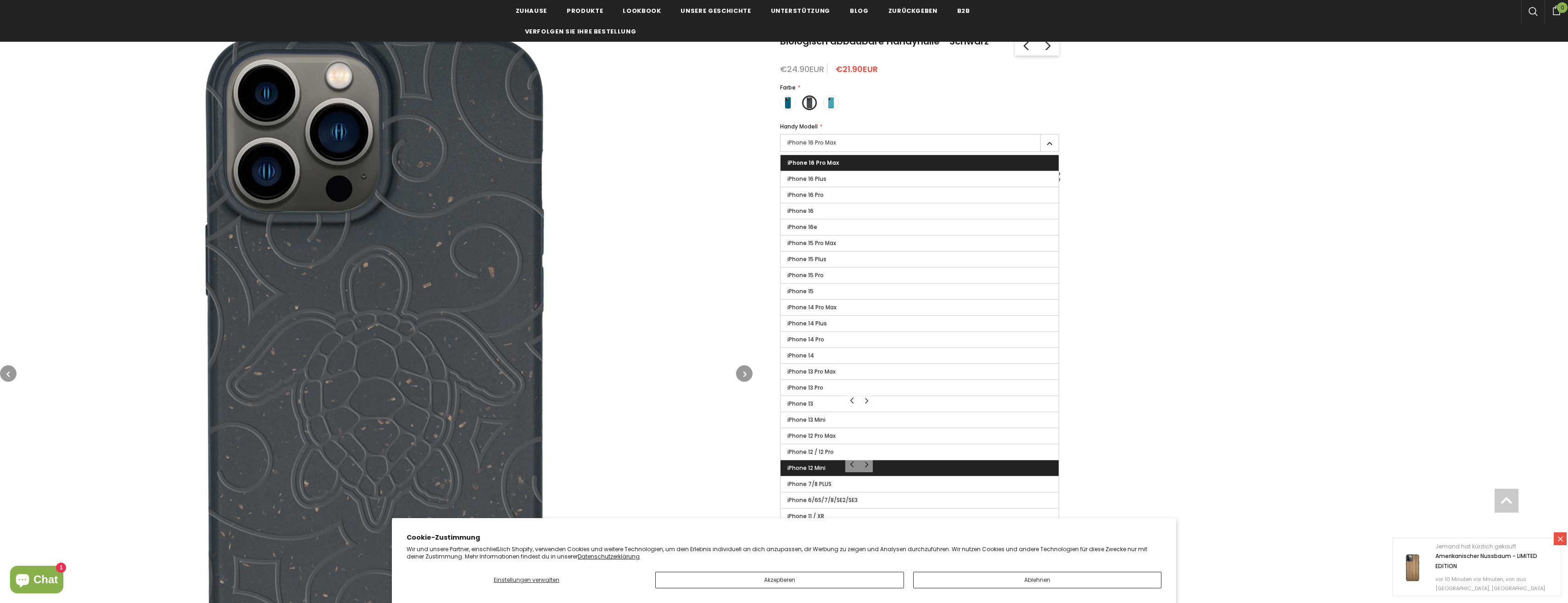
scroll to position [138, 0]
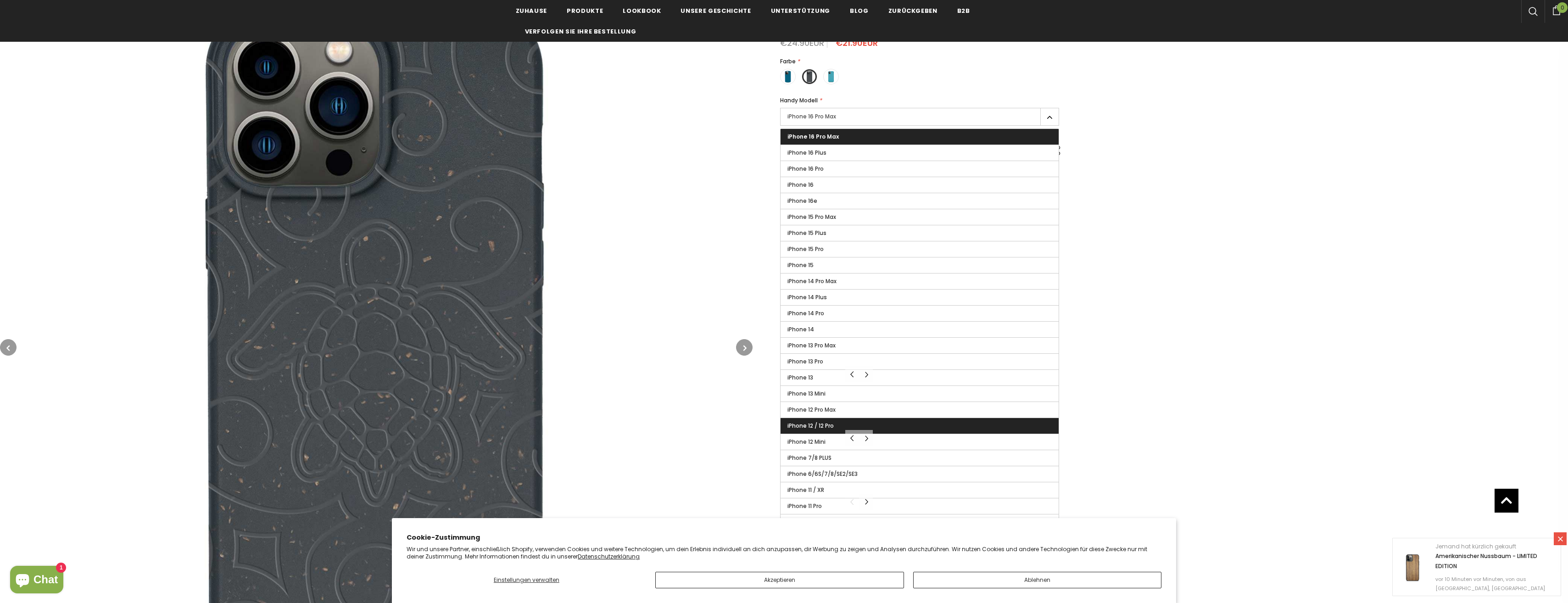
click at [829, 422] on span "iPhone 12 / 12 Pro" at bounding box center [811, 425] width 46 height 8
click at [0, 0] on input "iPhone 12 / 12 Pro" at bounding box center [0, 0] width 0 height 0
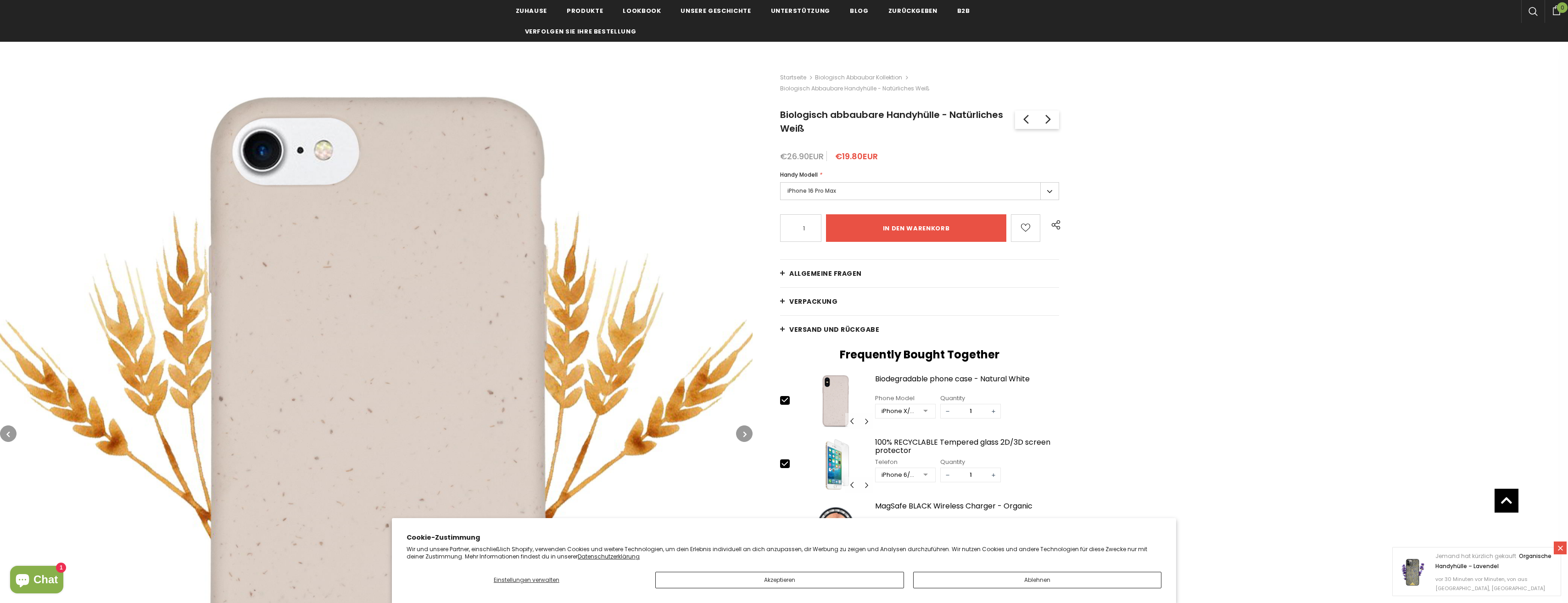
scroll to position [46, 0]
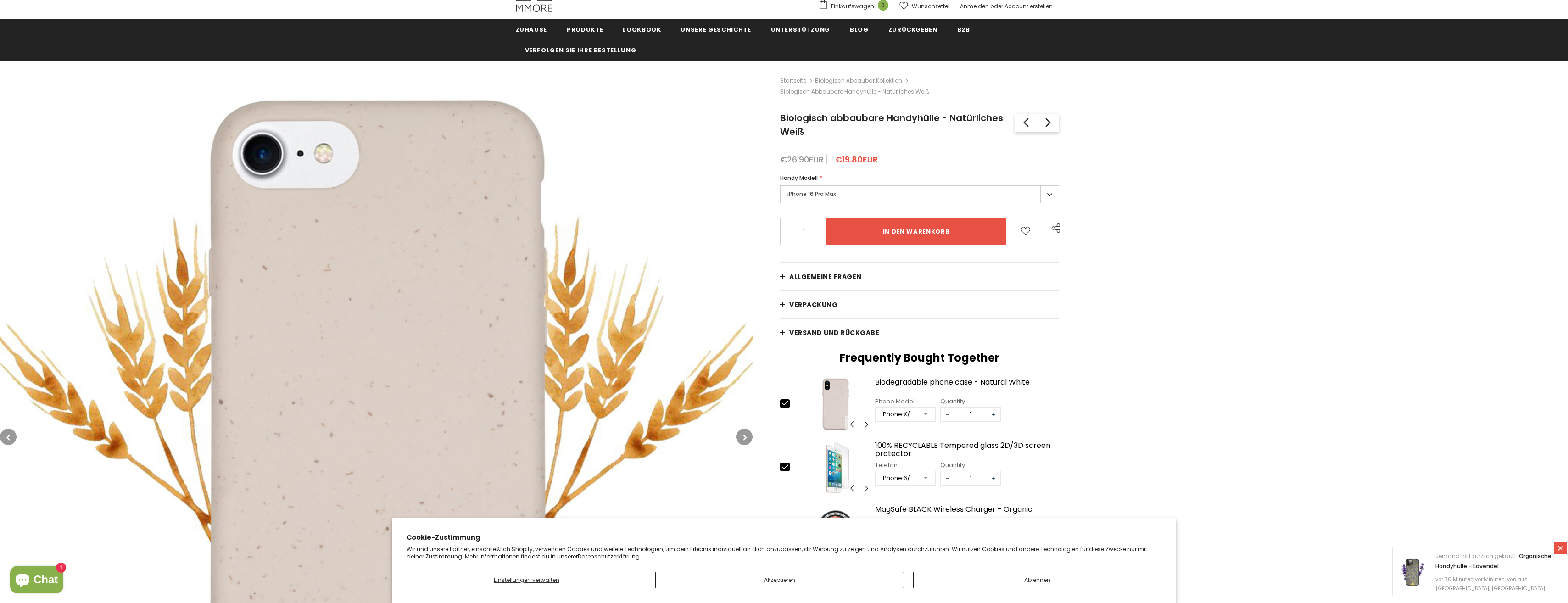
click at [817, 186] on label "iPhone 16 Pro Max" at bounding box center [920, 194] width 279 height 18
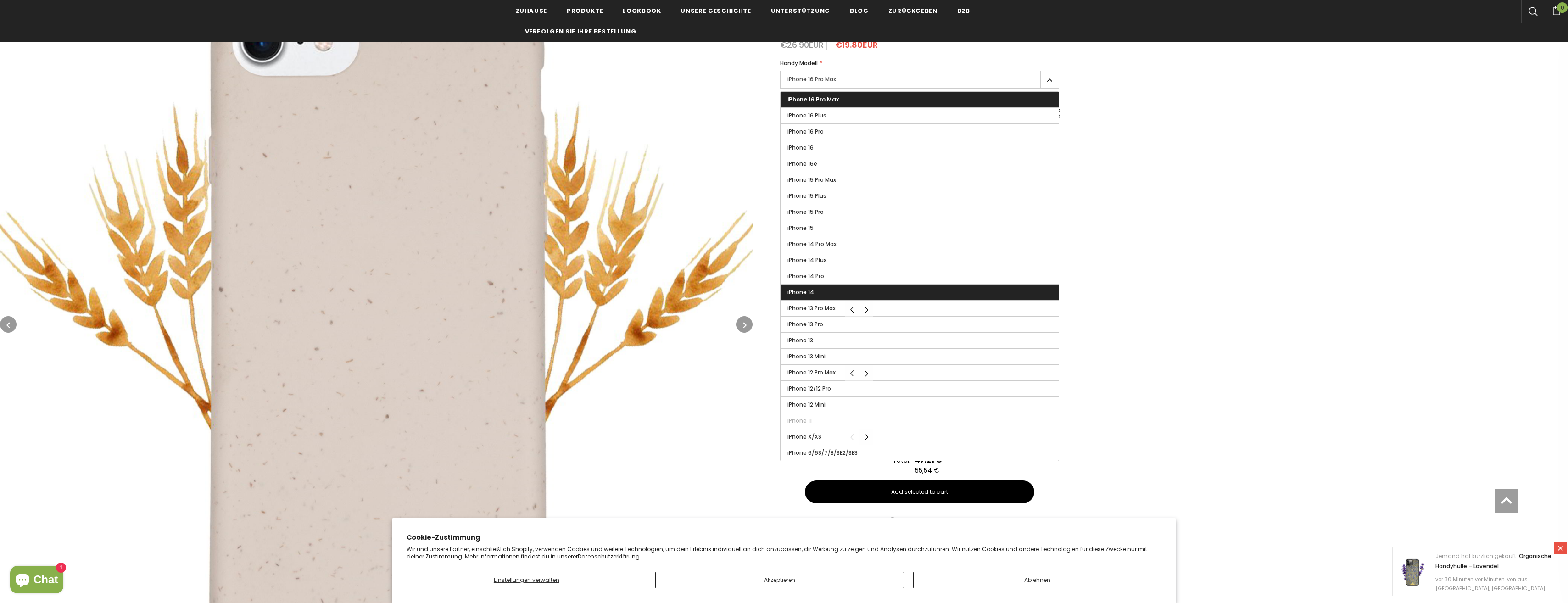
scroll to position [184, 0]
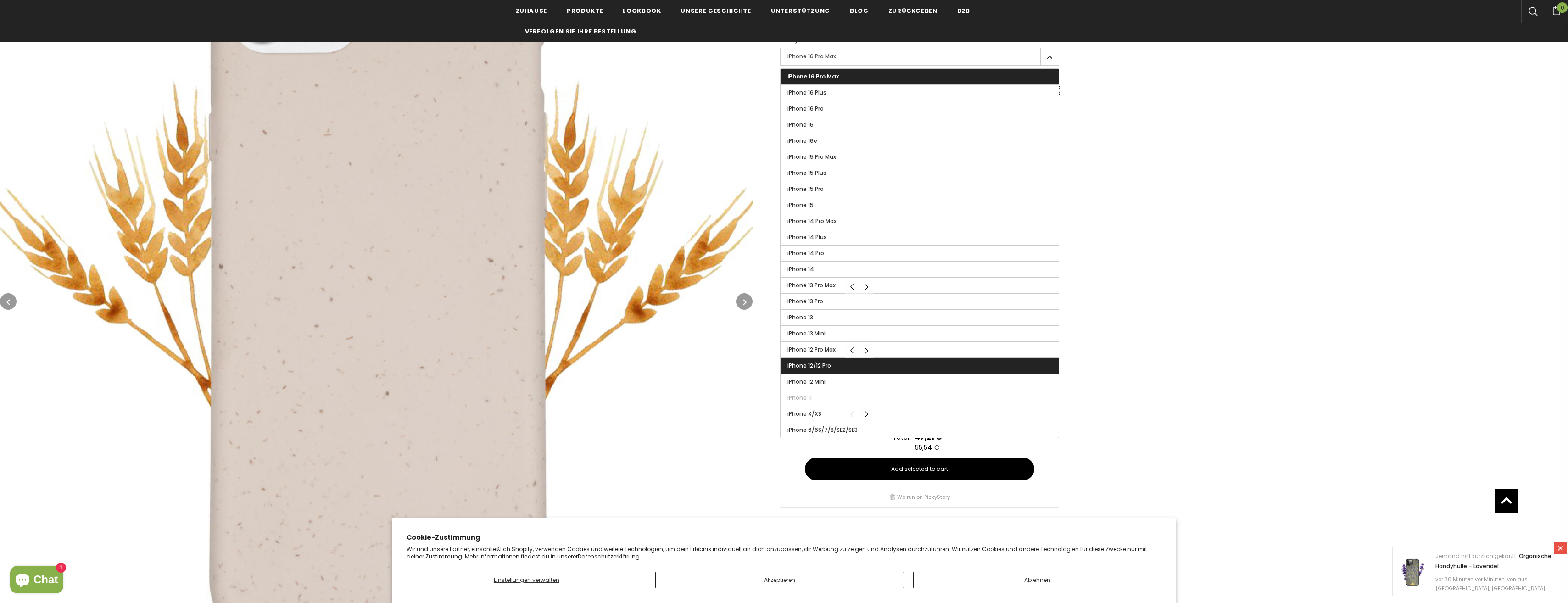
click at [847, 358] on label "iPhone 12/12 Pro" at bounding box center [919, 366] width 278 height 16
click at [0, 0] on input "iPhone 12/12 Pro" at bounding box center [0, 0] width 0 height 0
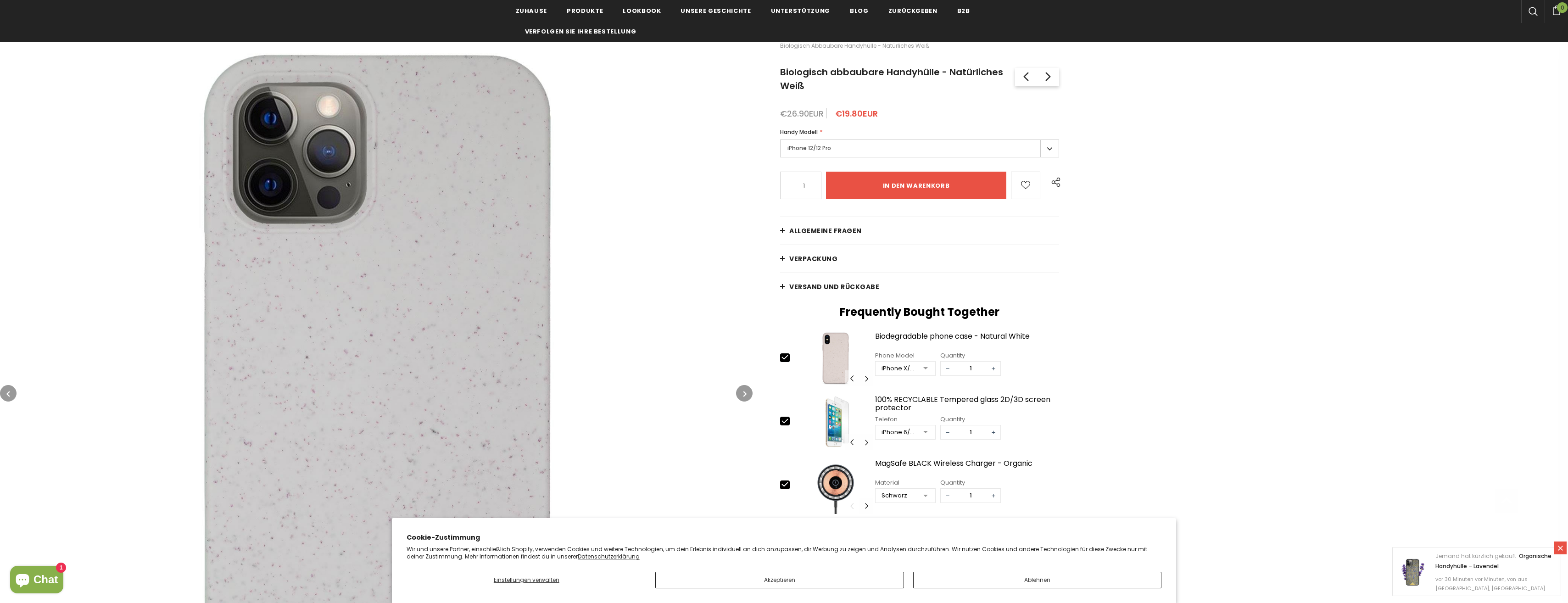
scroll to position [184, 0]
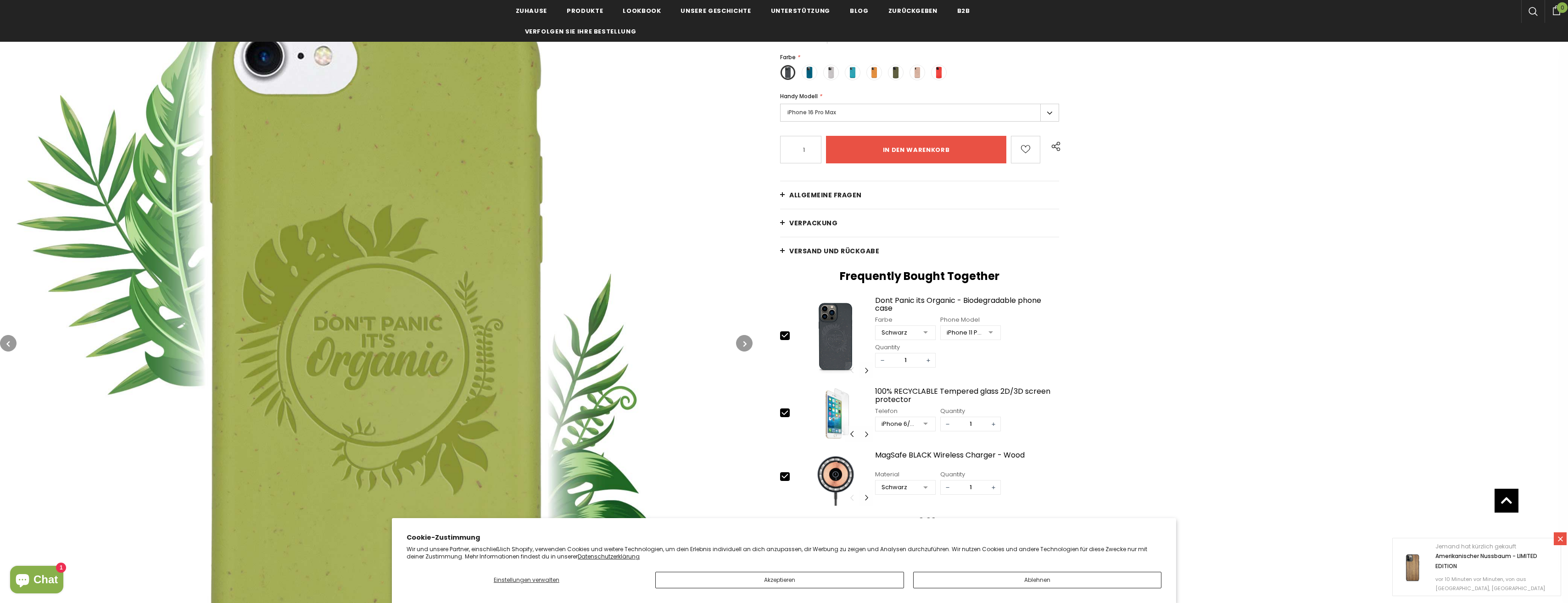
scroll to position [92, 0]
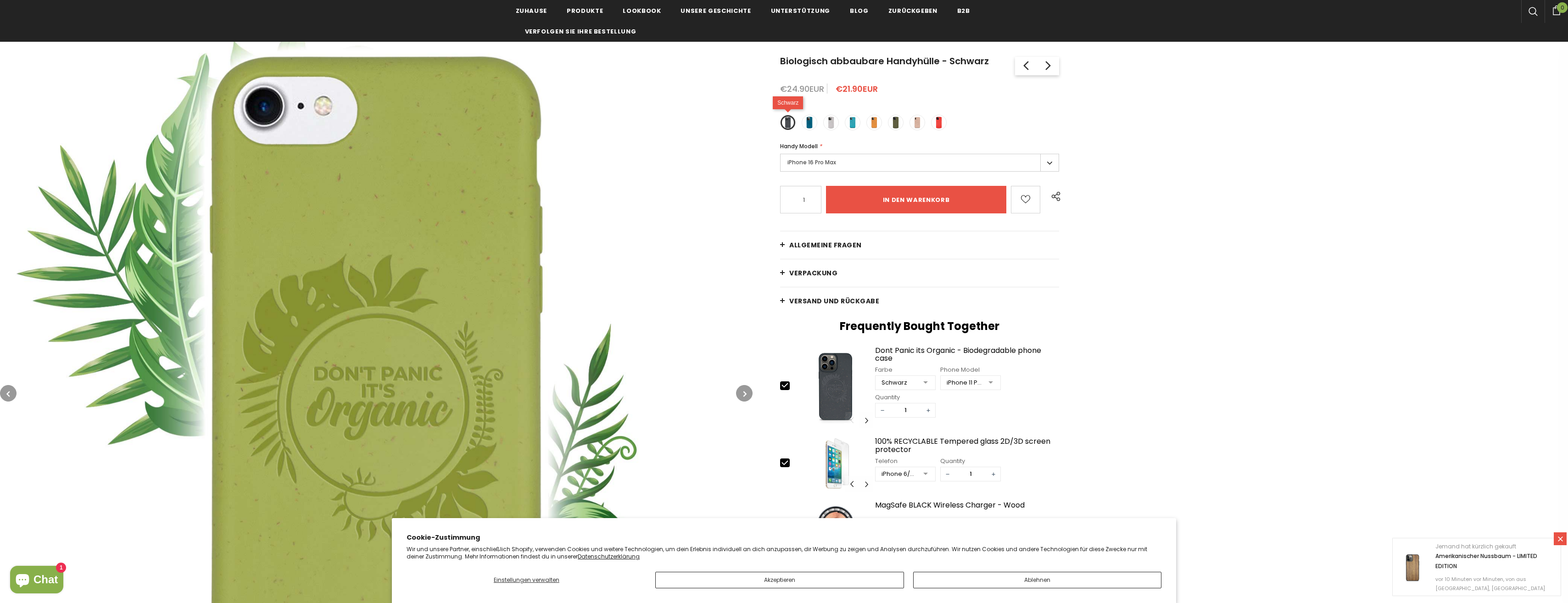
click at [789, 127] on label at bounding box center [788, 122] width 16 height 16
click at [0, 0] on input "radio" at bounding box center [0, 0] width 0 height 0
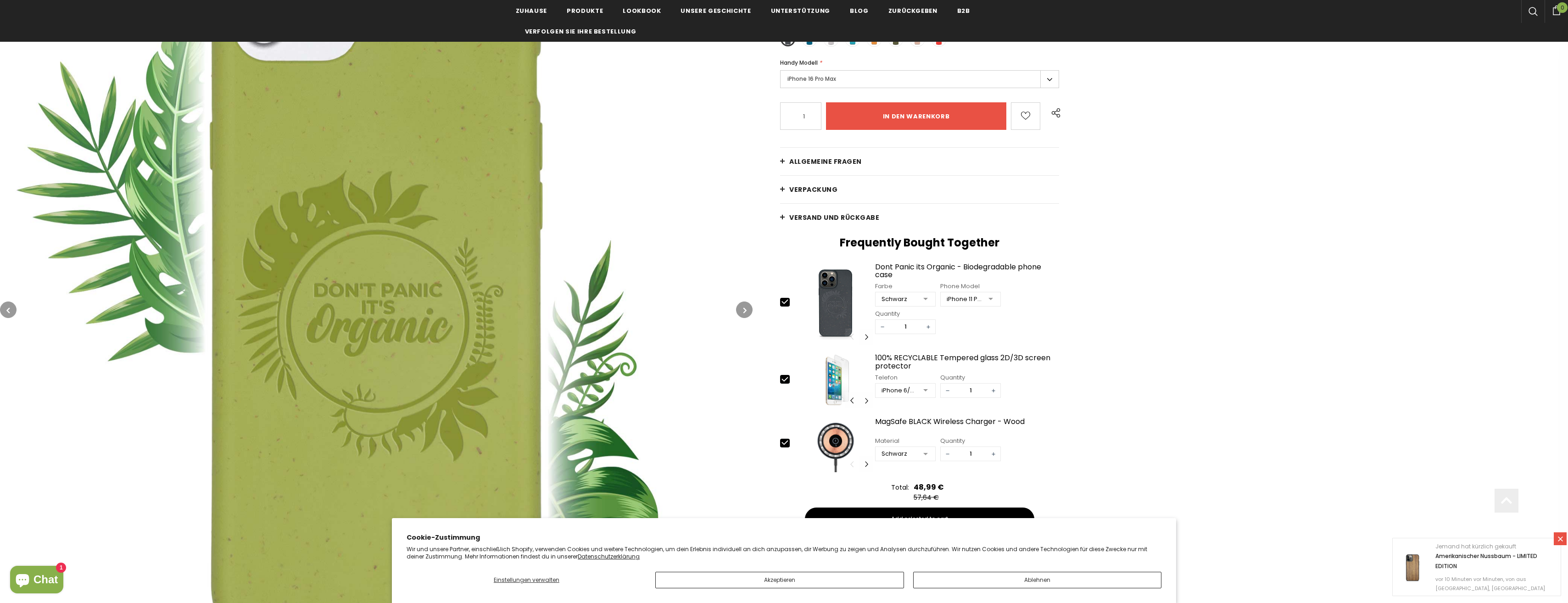
scroll to position [184, 0]
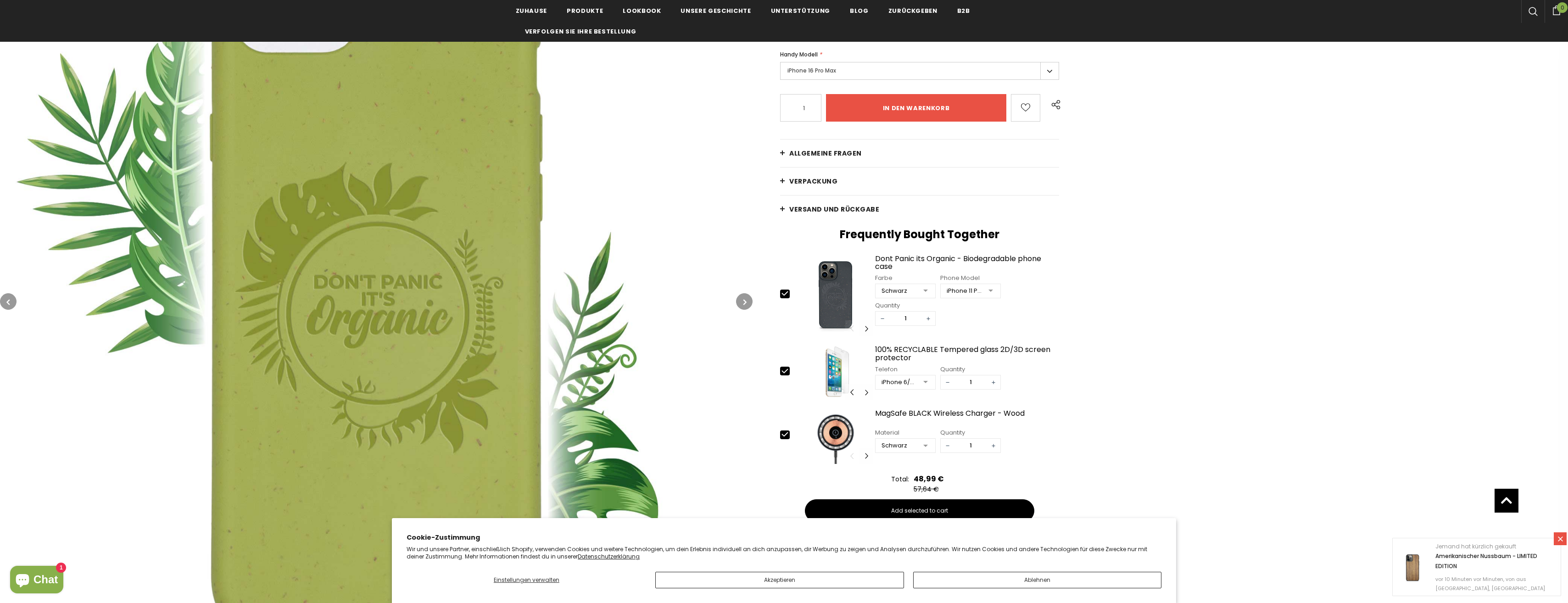
click at [741, 299] on button "button" at bounding box center [744, 301] width 16 height 16
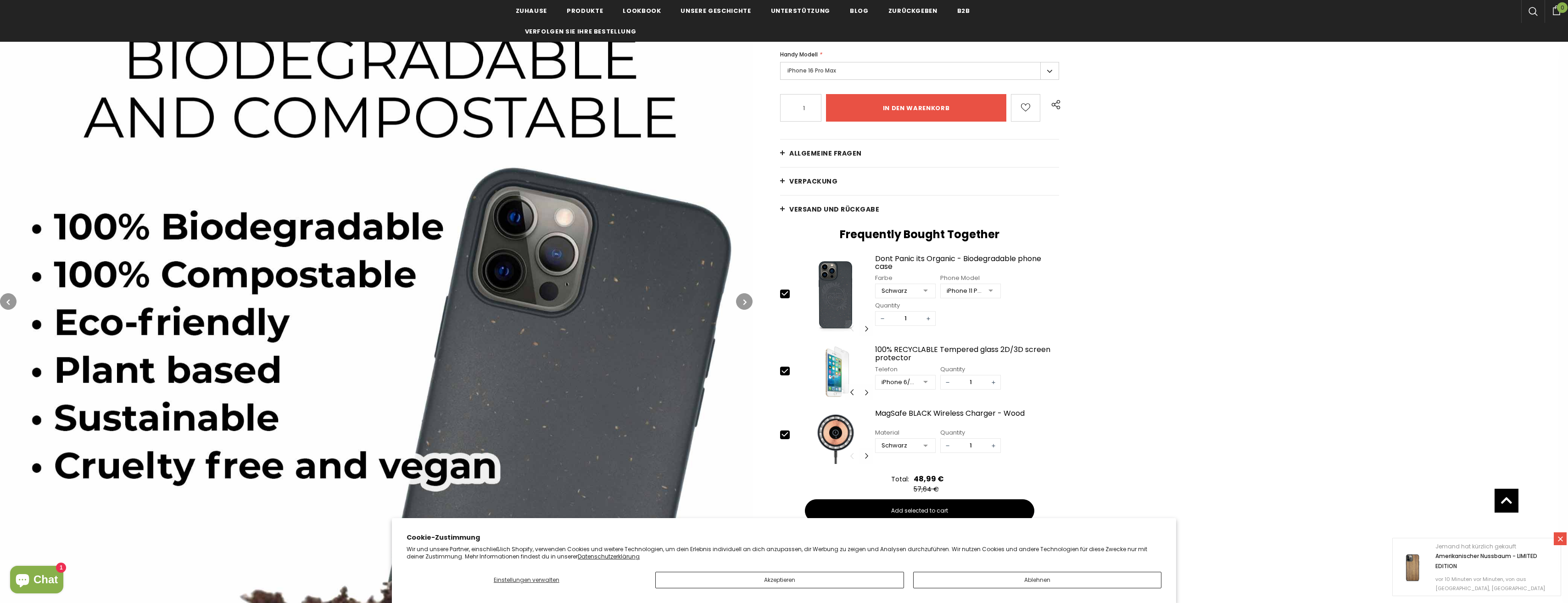
click at [744, 303] on icon "button" at bounding box center [744, 302] width 3 height 9
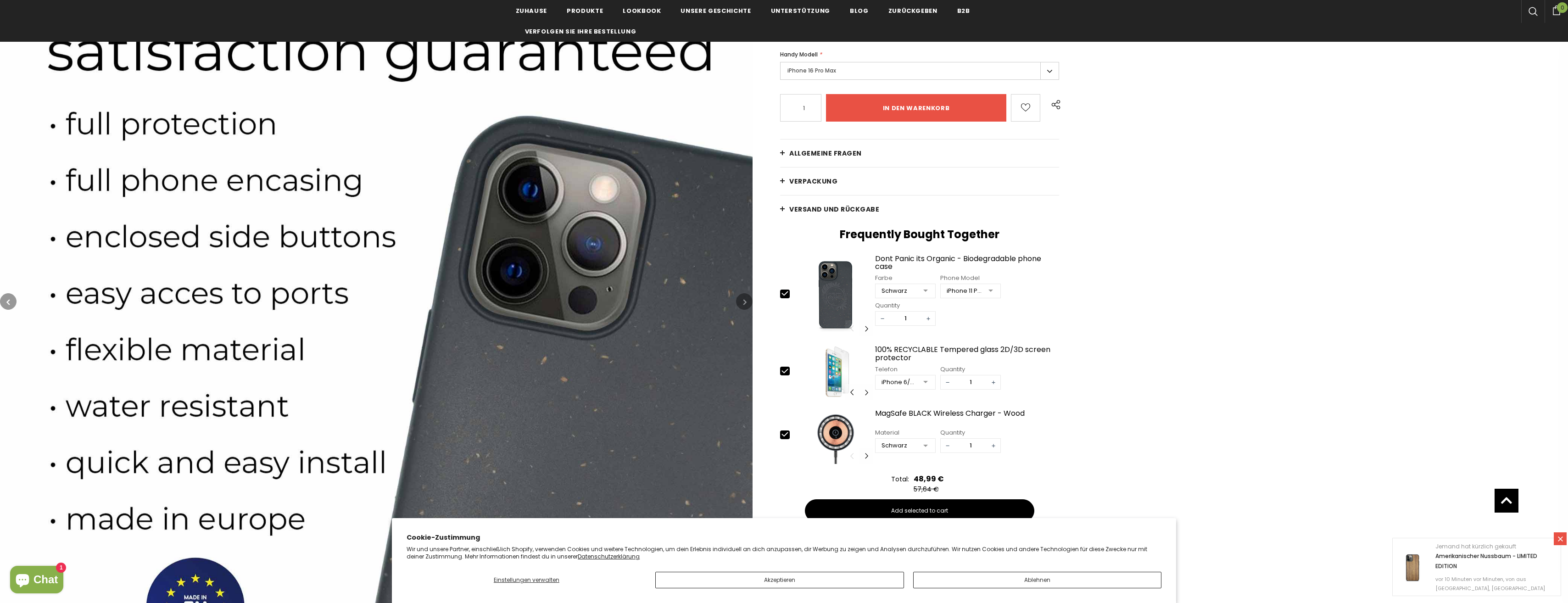
click at [744, 303] on icon "button" at bounding box center [744, 302] width 3 height 9
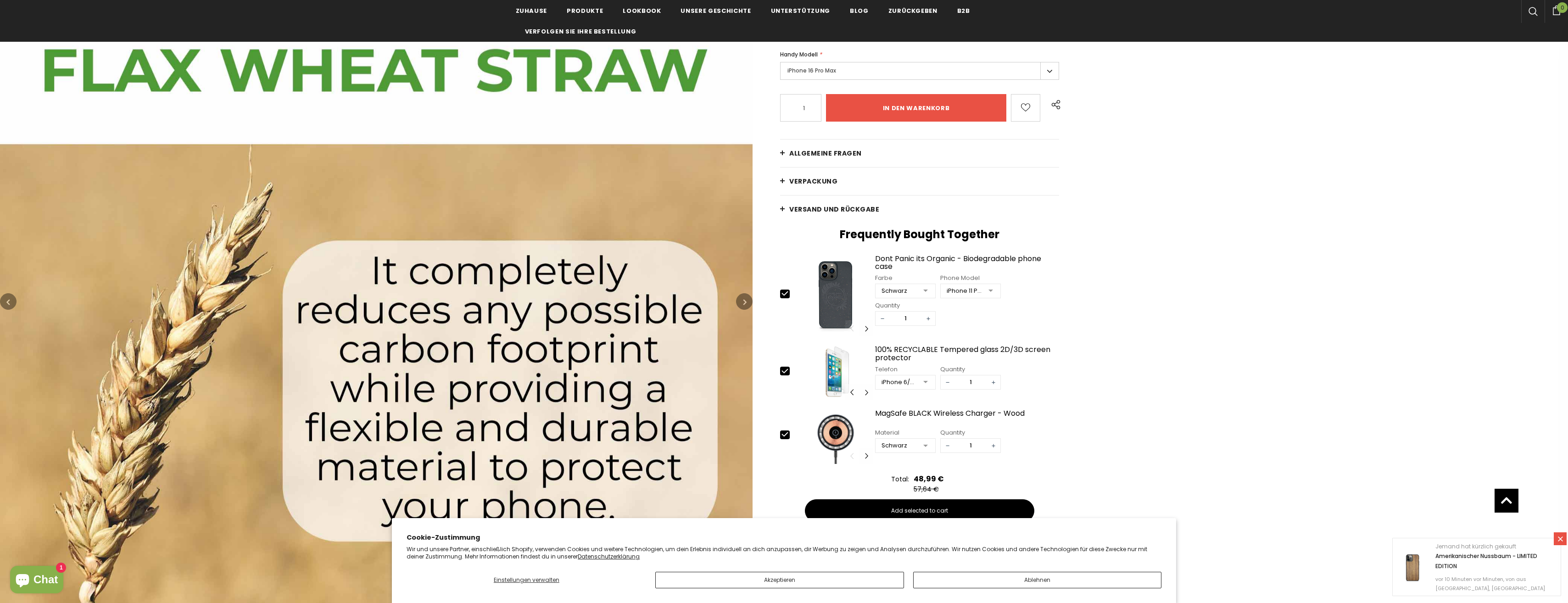
click at [744, 303] on icon "button" at bounding box center [744, 302] width 3 height 9
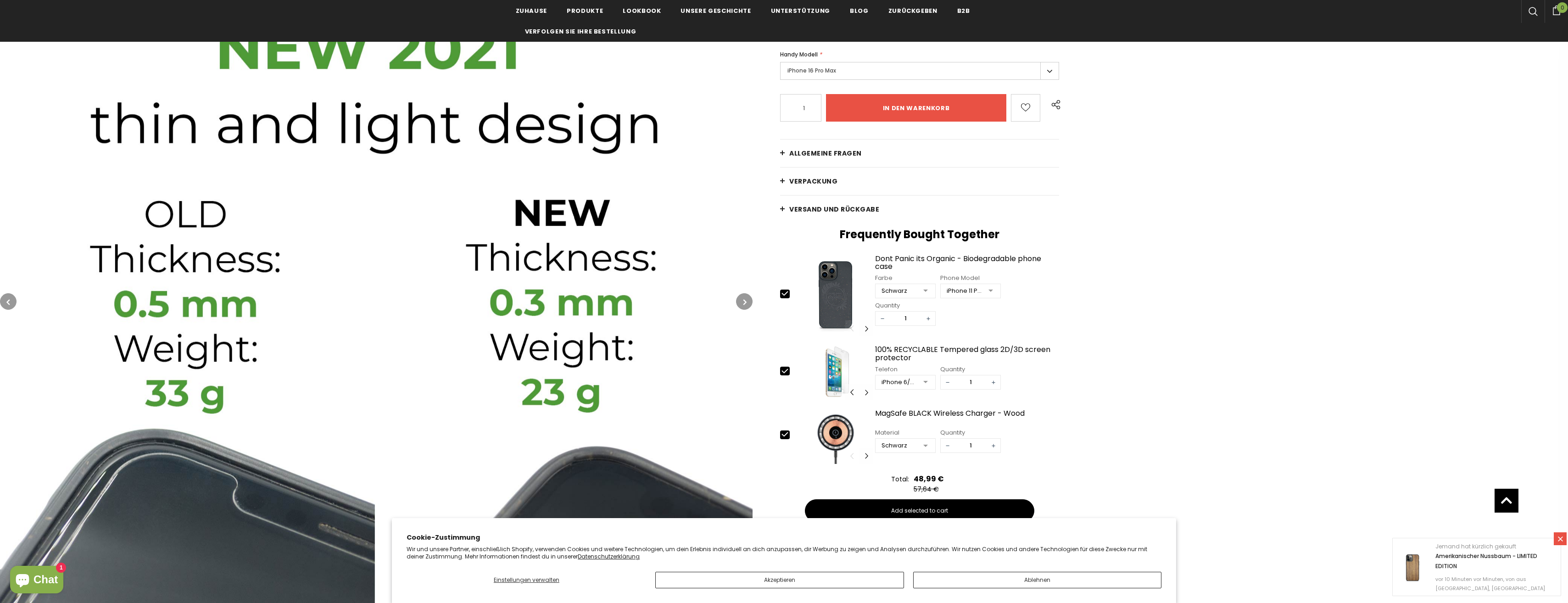
click at [744, 303] on icon "button" at bounding box center [744, 302] width 3 height 9
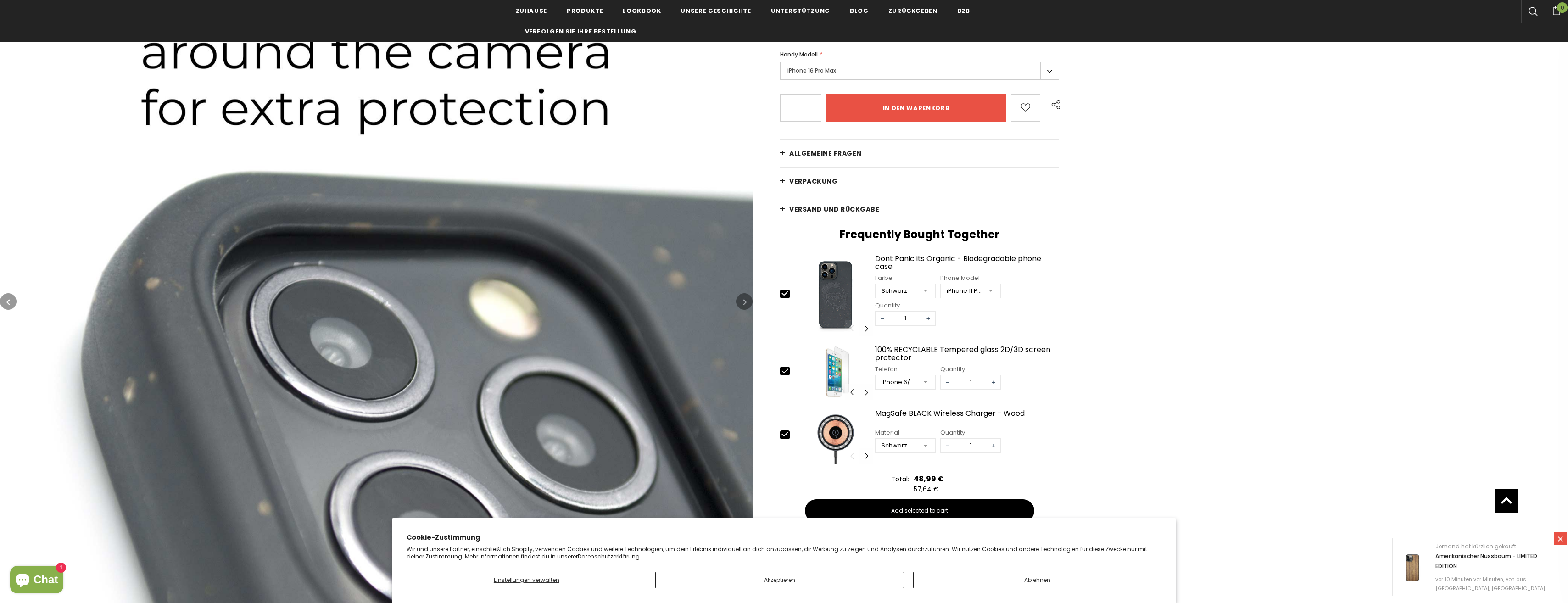
click at [744, 303] on icon "button" at bounding box center [744, 302] width 3 height 9
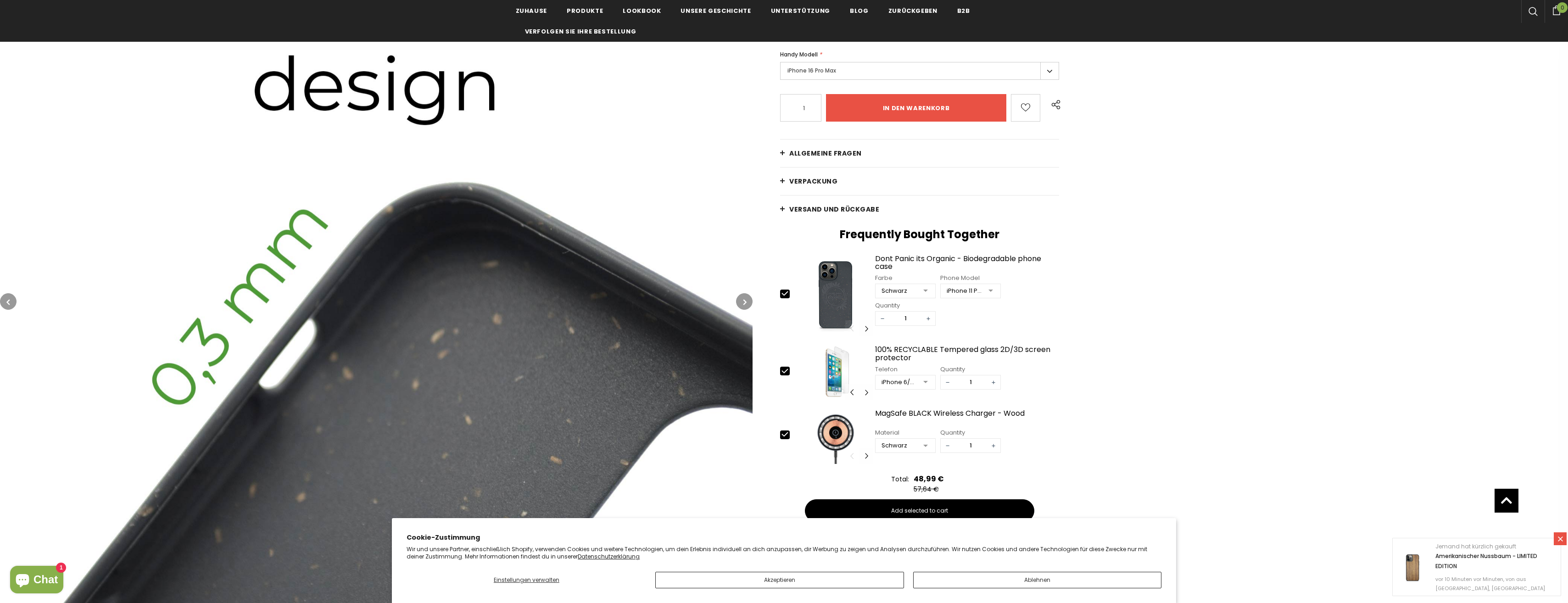
click at [744, 303] on icon "button" at bounding box center [744, 302] width 3 height 9
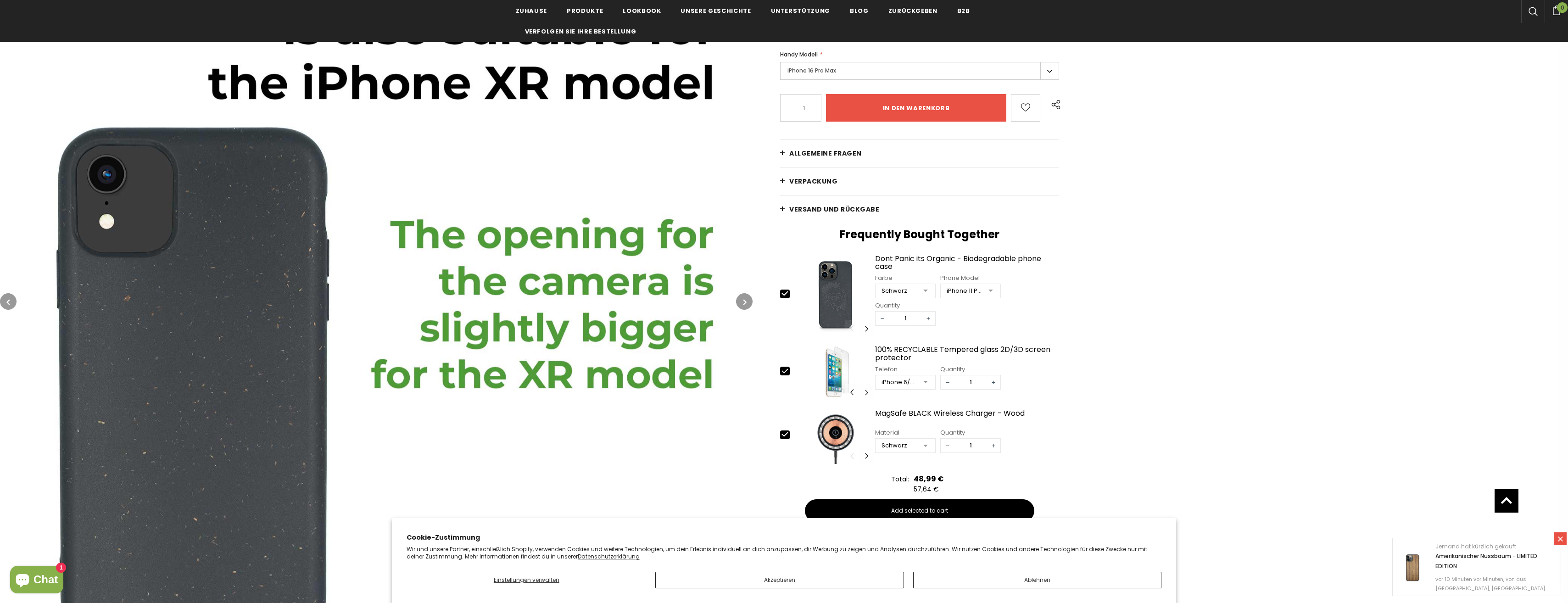
click at [744, 303] on icon "button" at bounding box center [744, 302] width 3 height 9
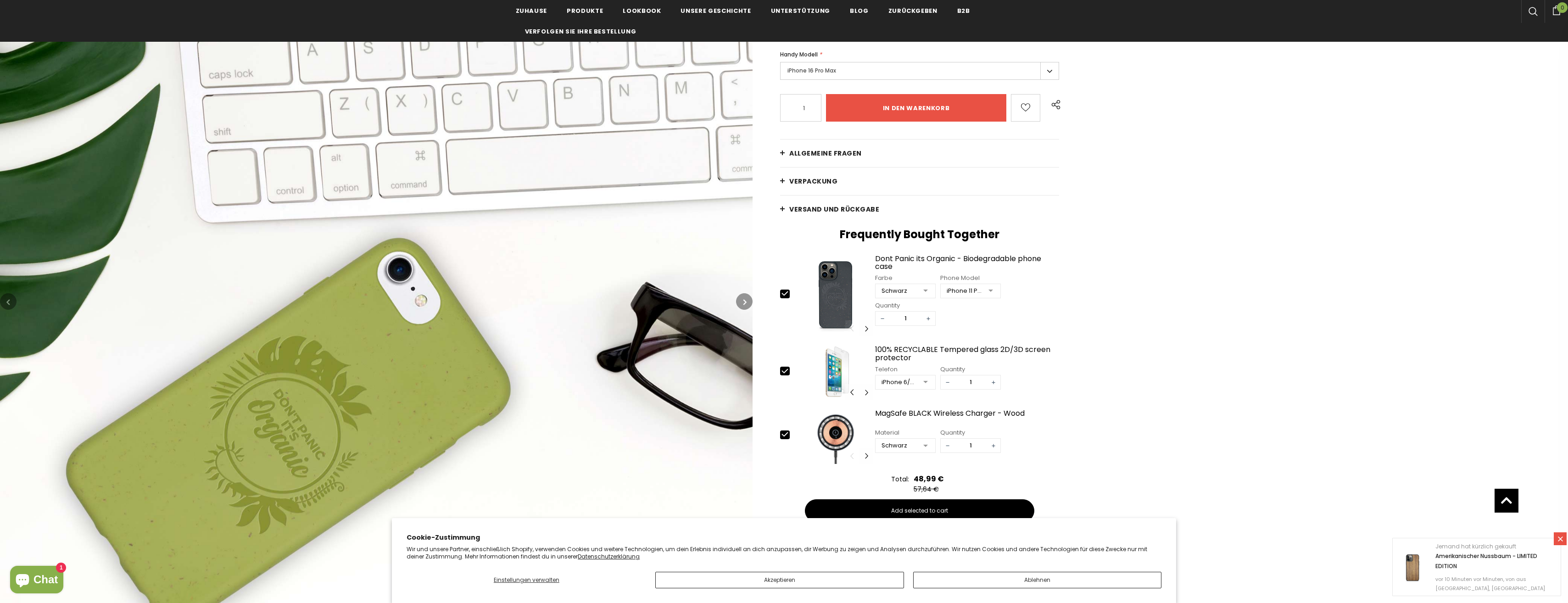
click at [744, 303] on icon "button" at bounding box center [744, 302] width 3 height 9
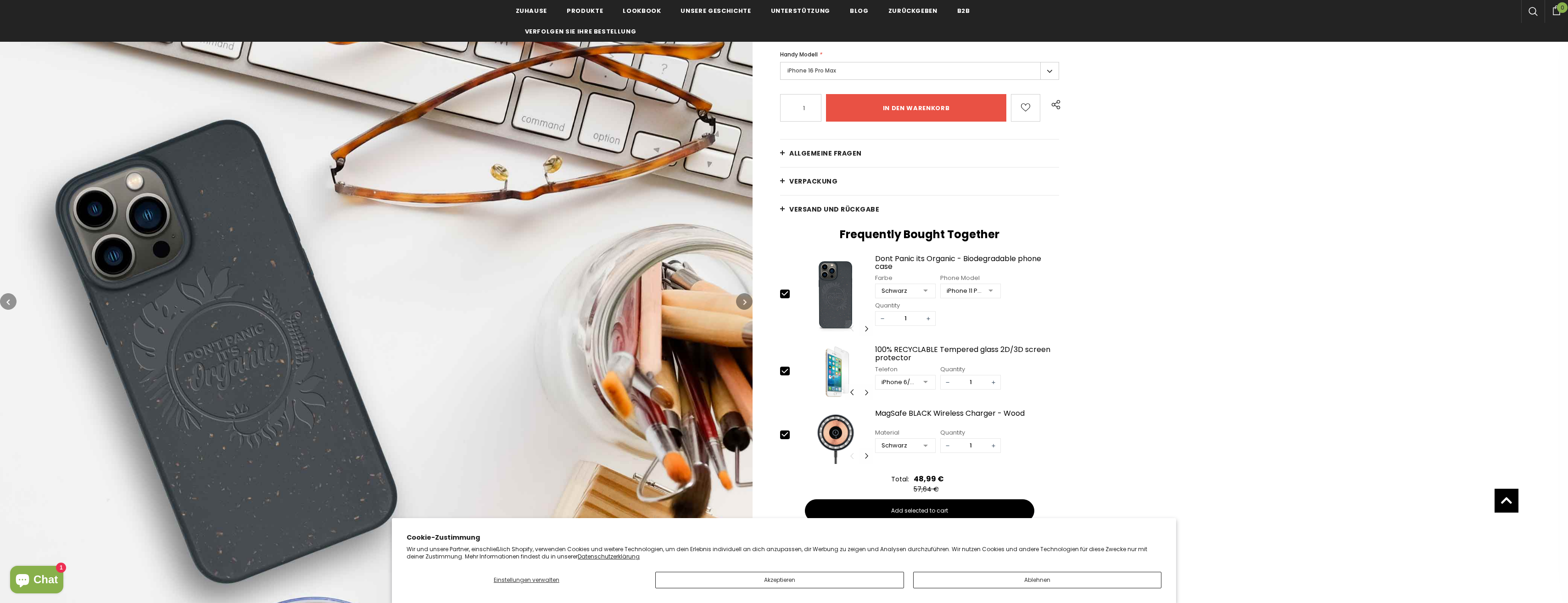
scroll to position [0, 0]
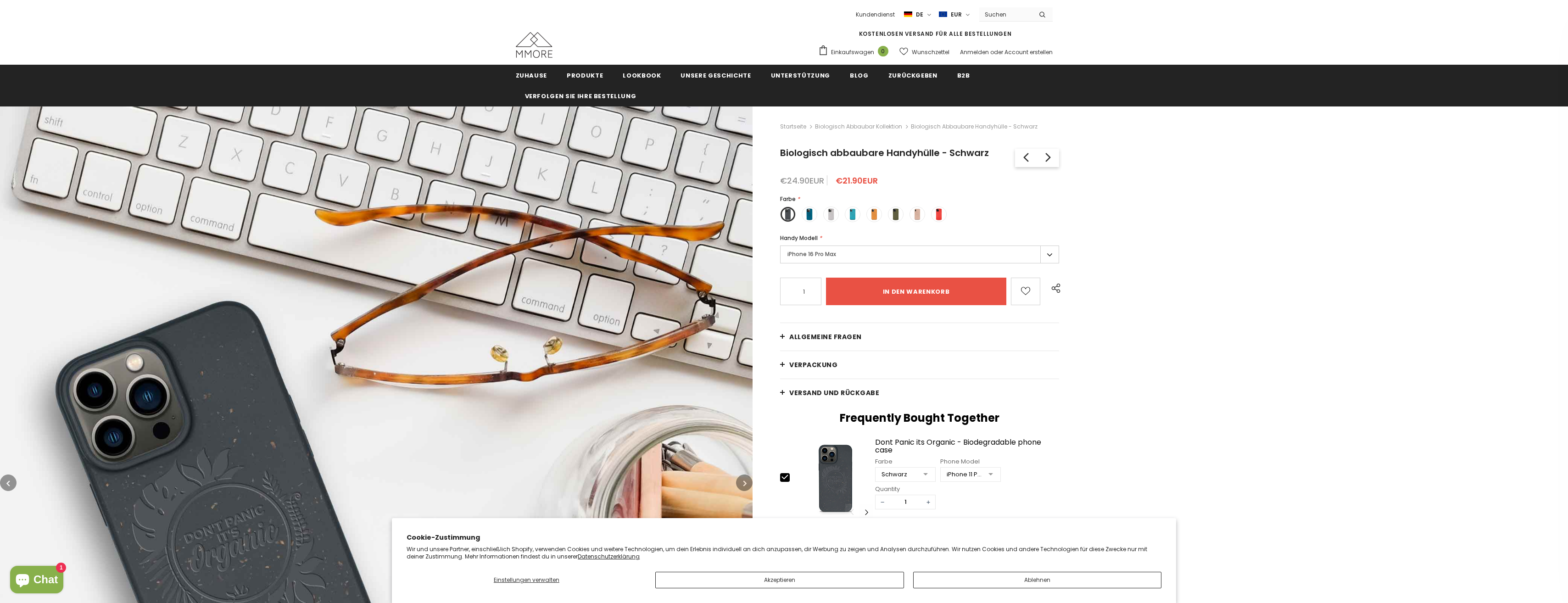
click at [805, 253] on label "iPhone 16 Pro Max" at bounding box center [920, 254] width 279 height 18
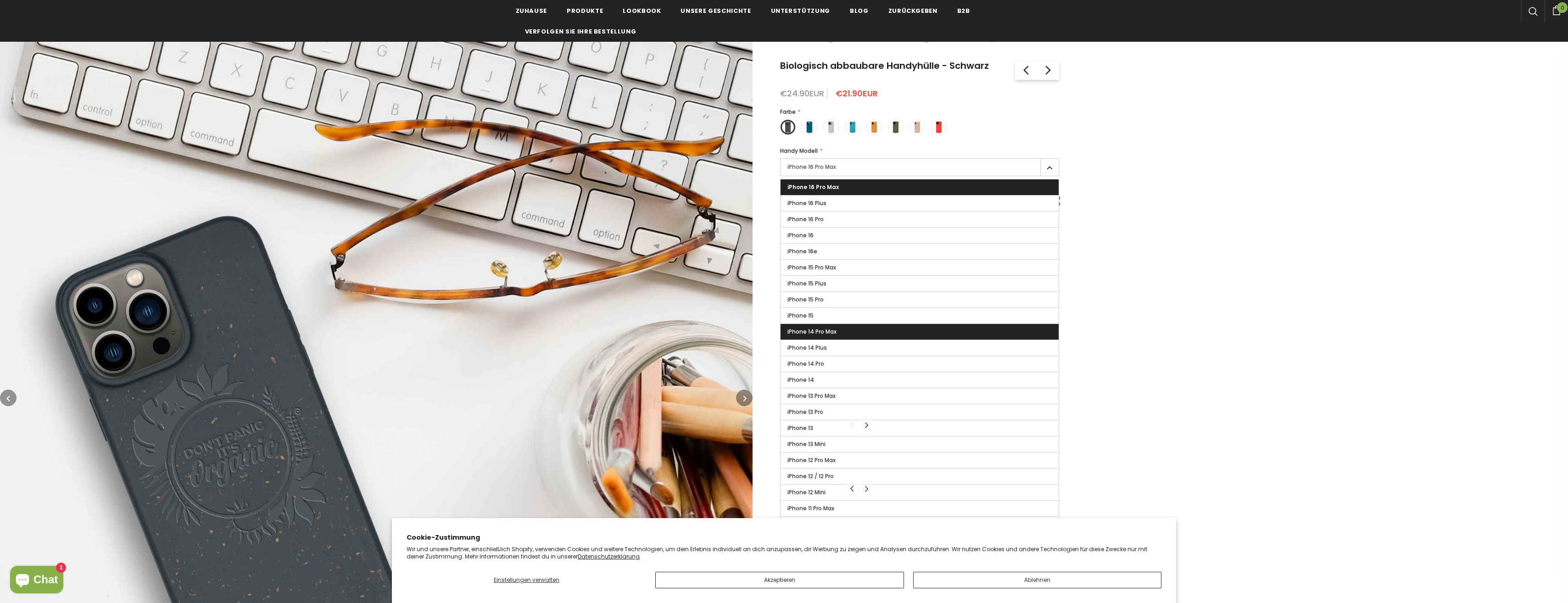
scroll to position [138, 0]
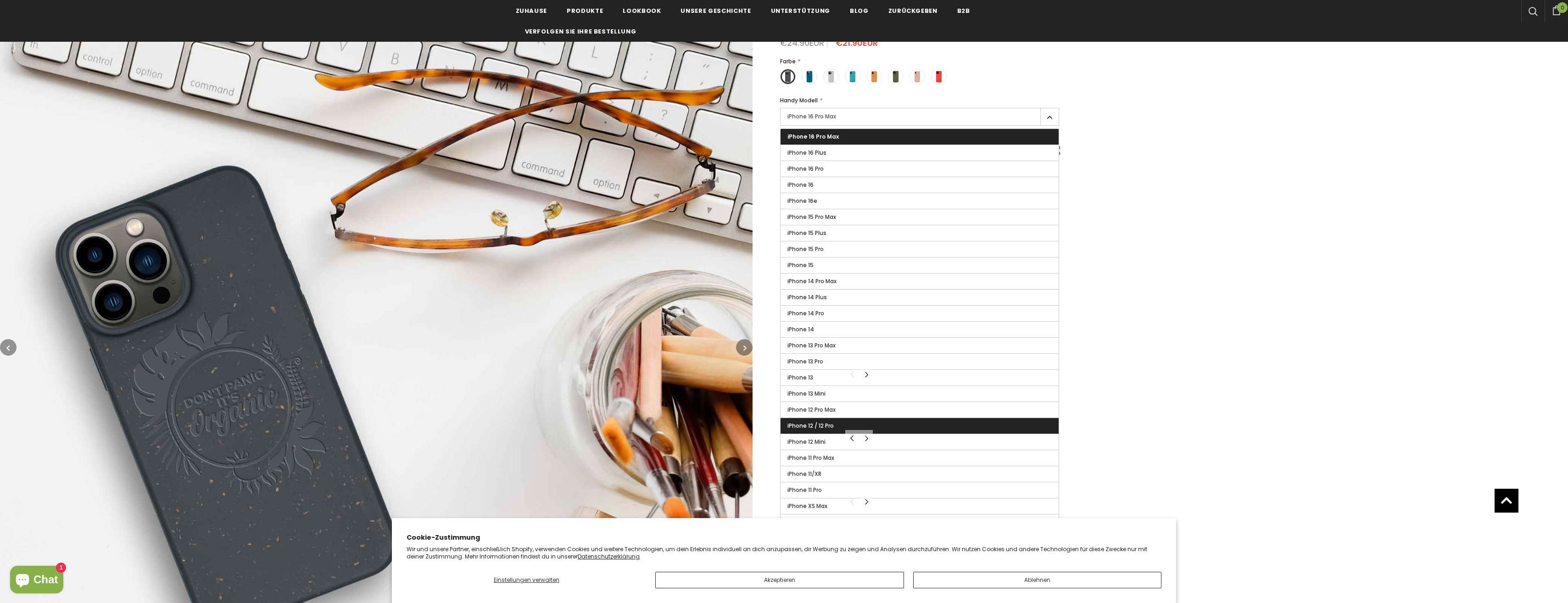
click at [835, 426] on label "iPhone 12 / 12 Pro" at bounding box center [919, 426] width 278 height 16
click at [0, 0] on input "iPhone 12 / 12 Pro" at bounding box center [0, 0] width 0 height 0
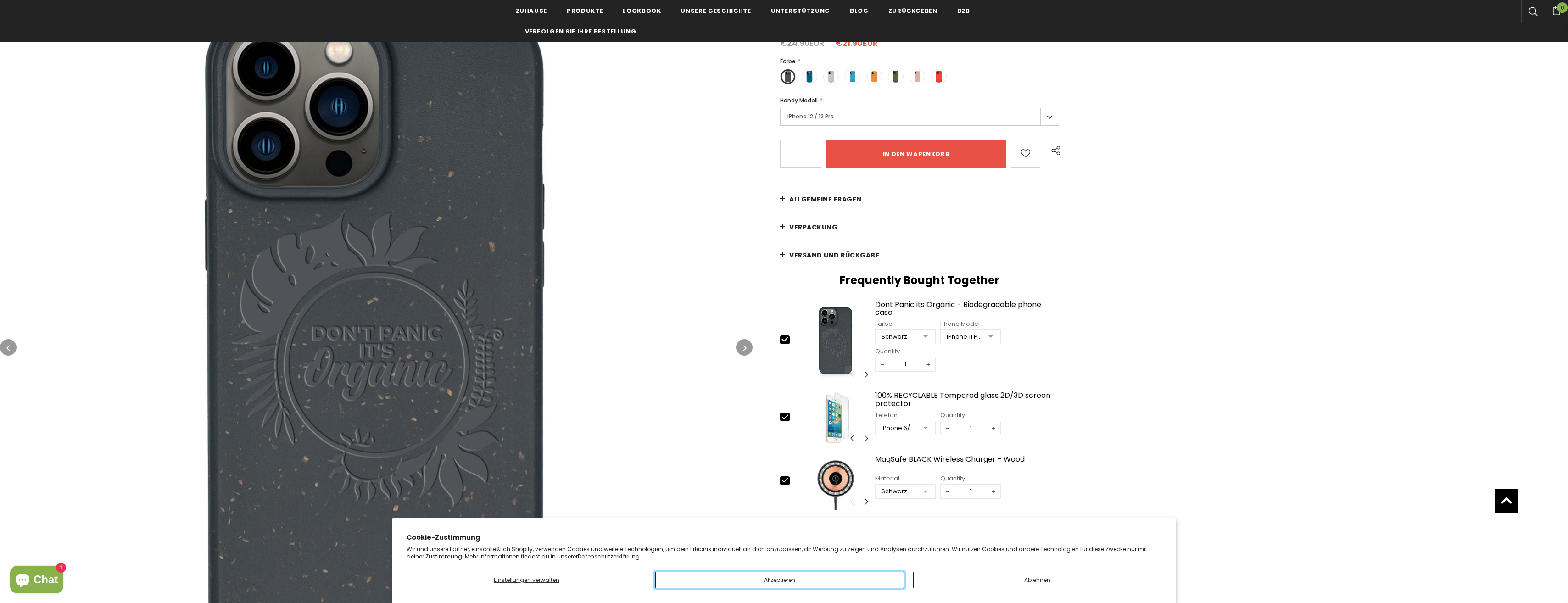
click at [819, 571] on button "Akzeptieren" at bounding box center [780, 579] width 248 height 16
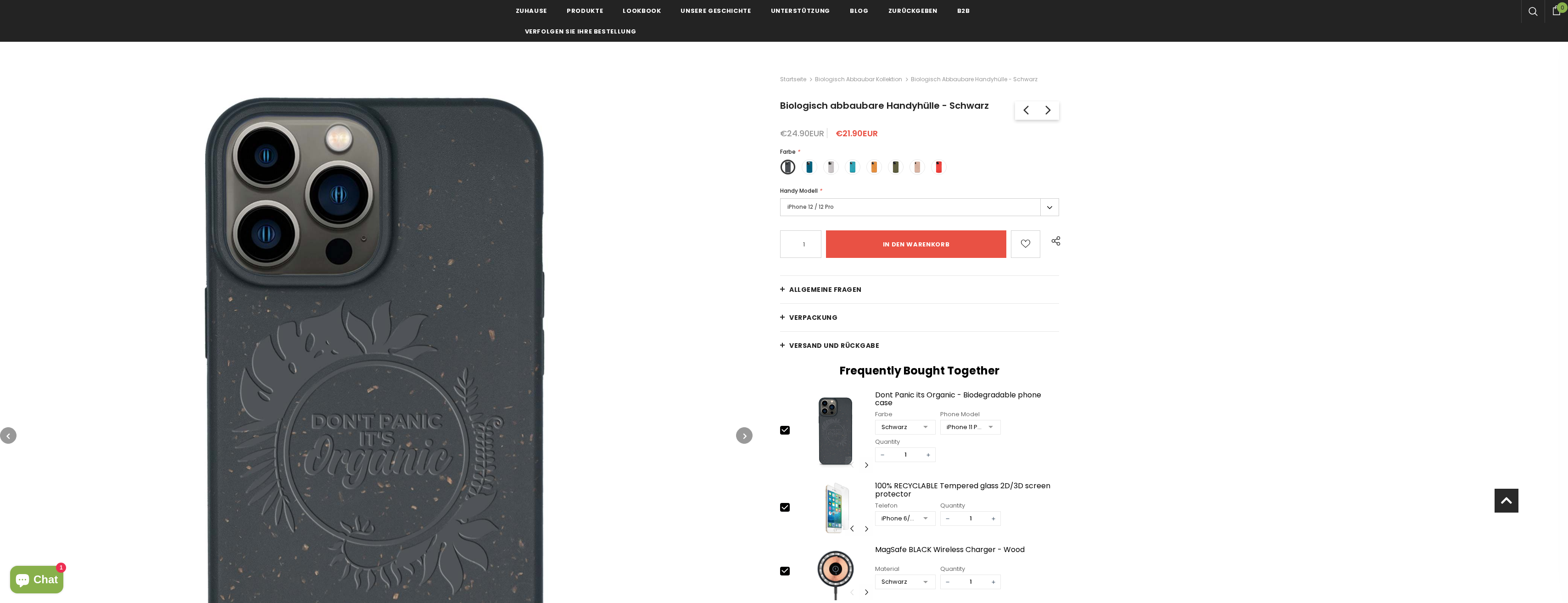
scroll to position [46, 0]
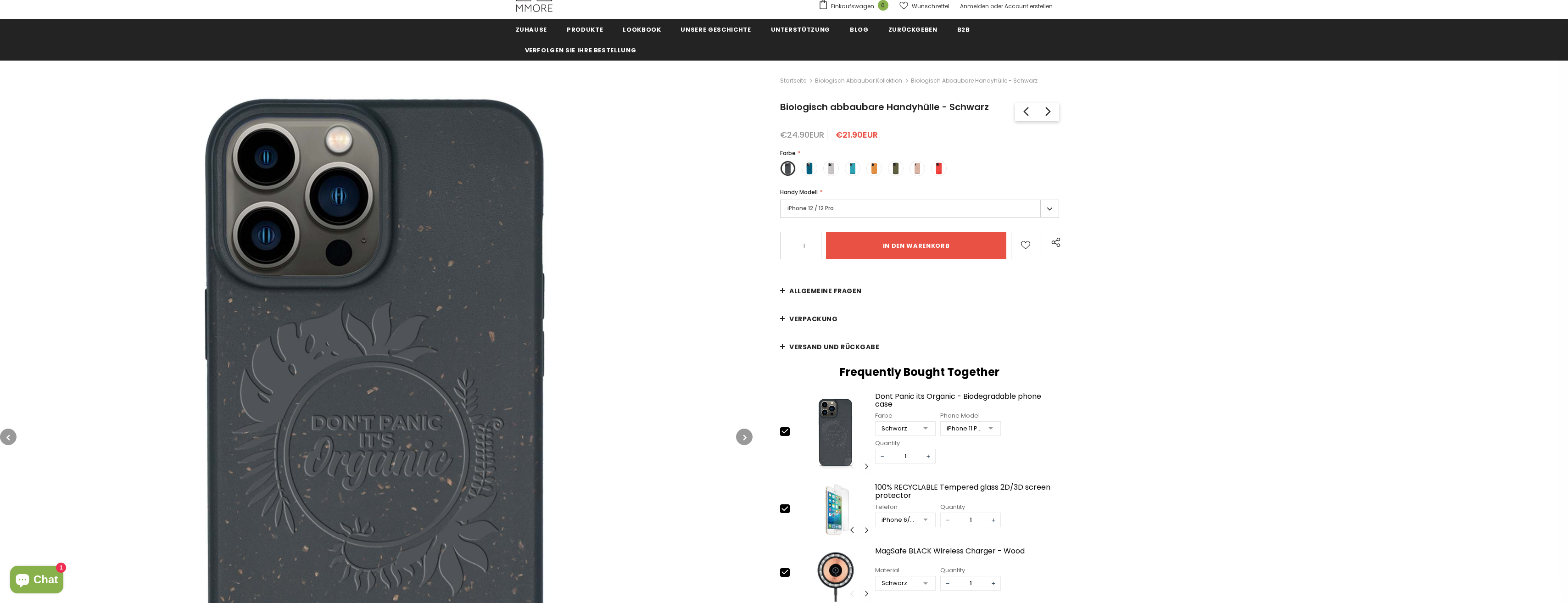
click at [821, 348] on span "Versand und Rückgabe" at bounding box center [835, 346] width 90 height 9
click at [782, 346] on link "Versand und Rückgabe" at bounding box center [920, 346] width 279 height 27
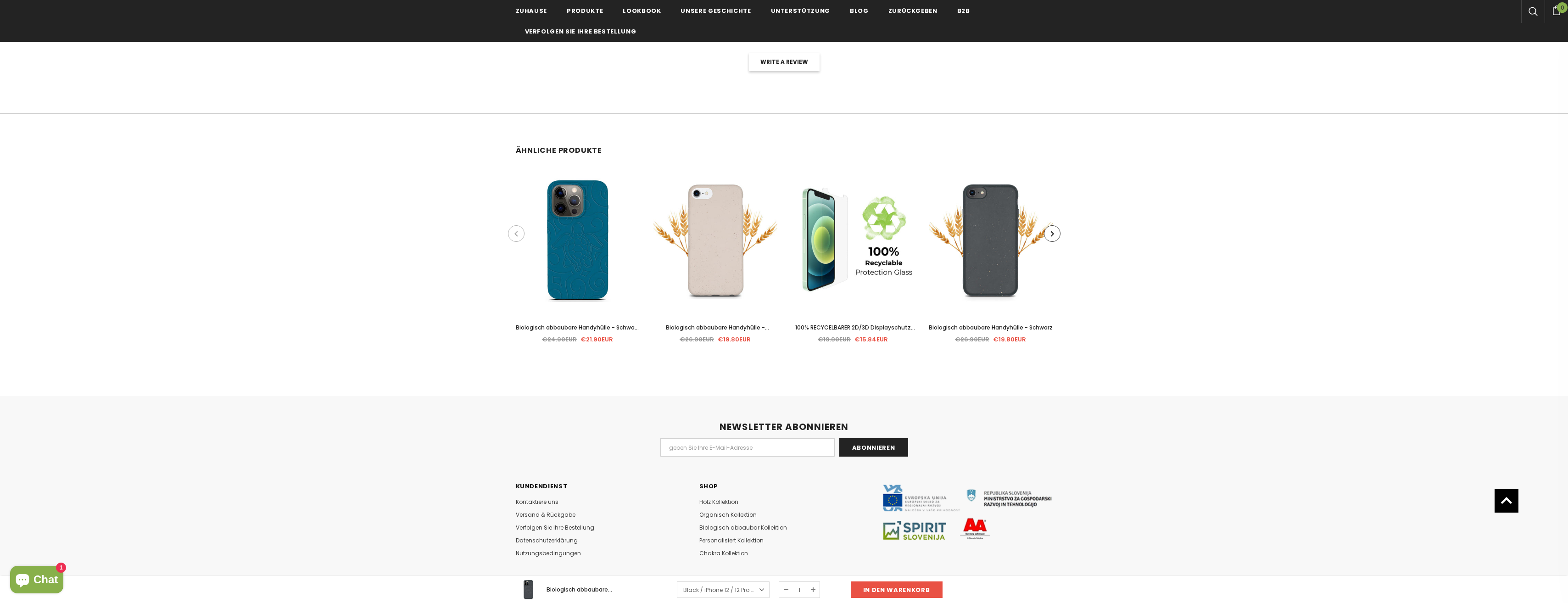
scroll to position [1989, 0]
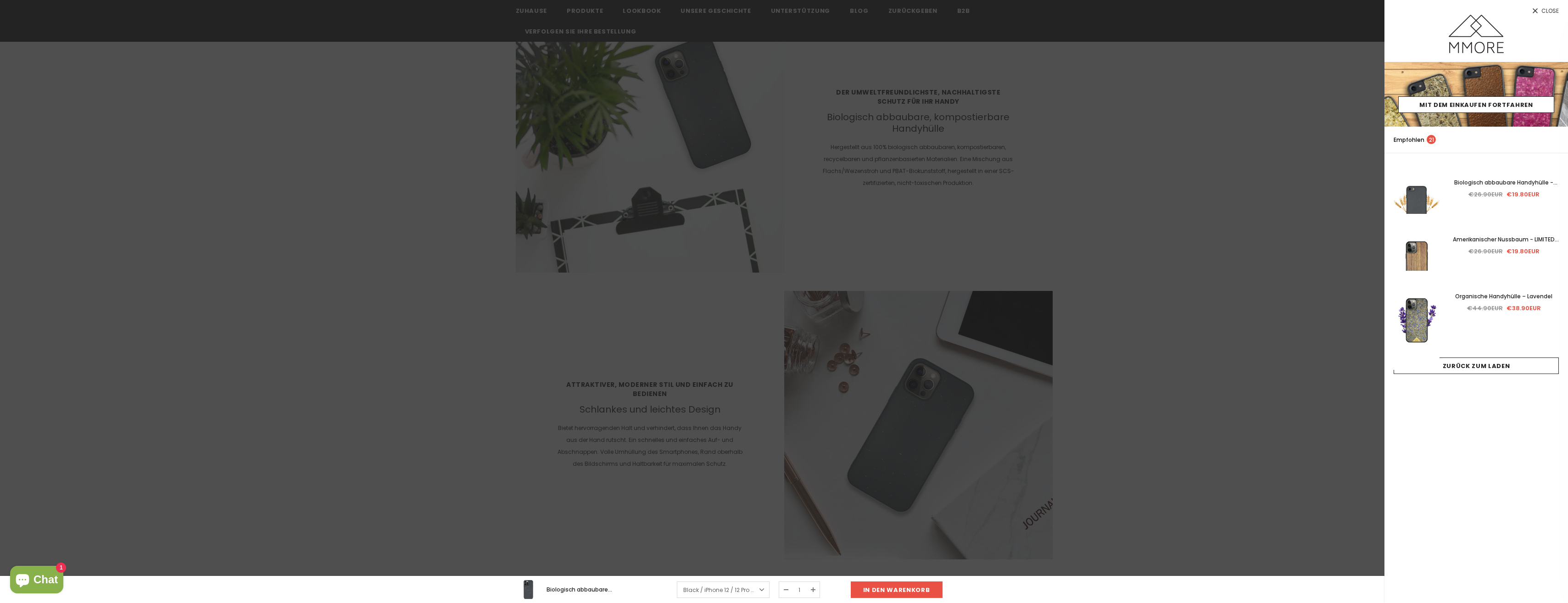
click at [549, 259] on div at bounding box center [784, 301] width 1568 height 603
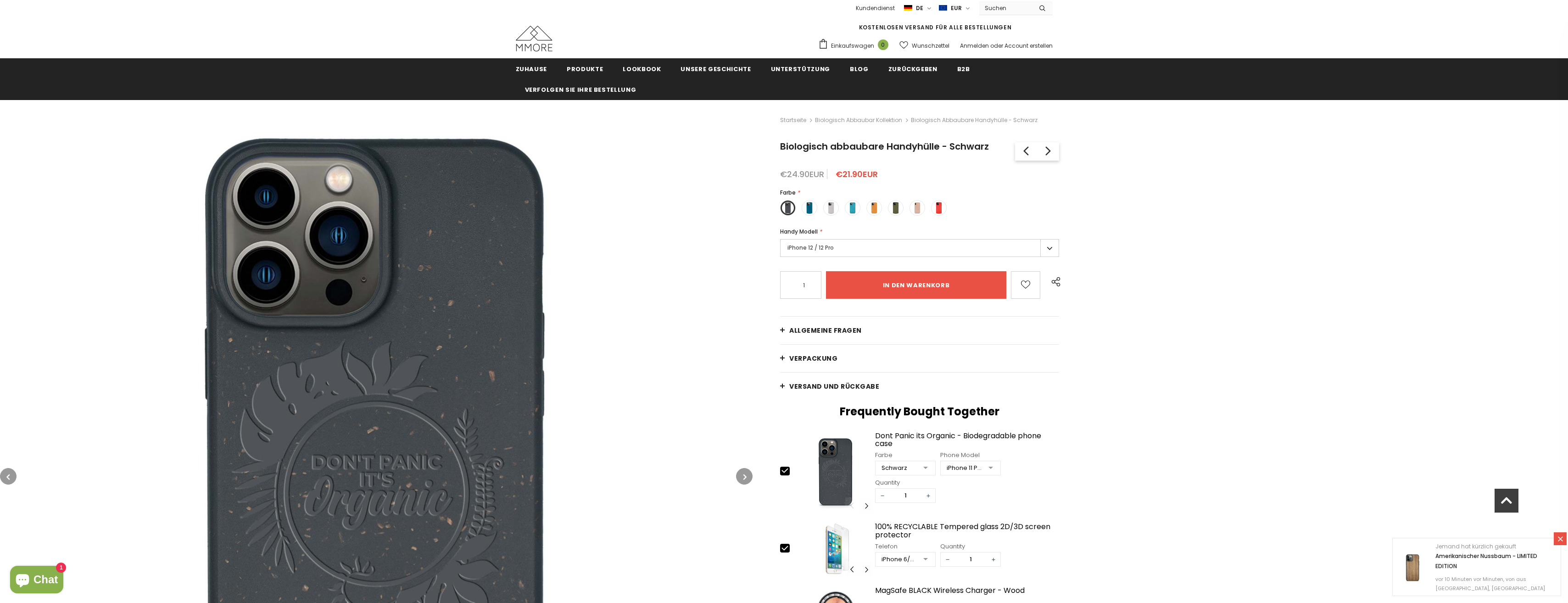
scroll to position [0, 0]
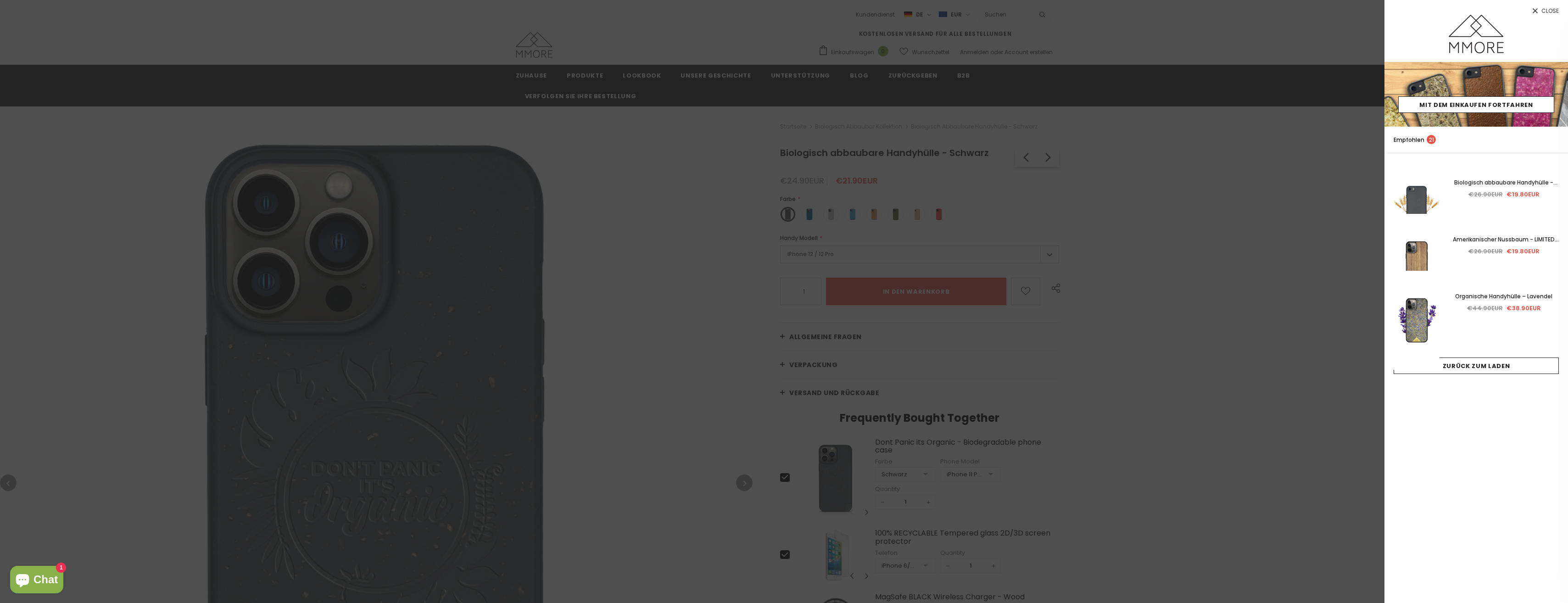
click at [672, 277] on div at bounding box center [784, 301] width 1568 height 603
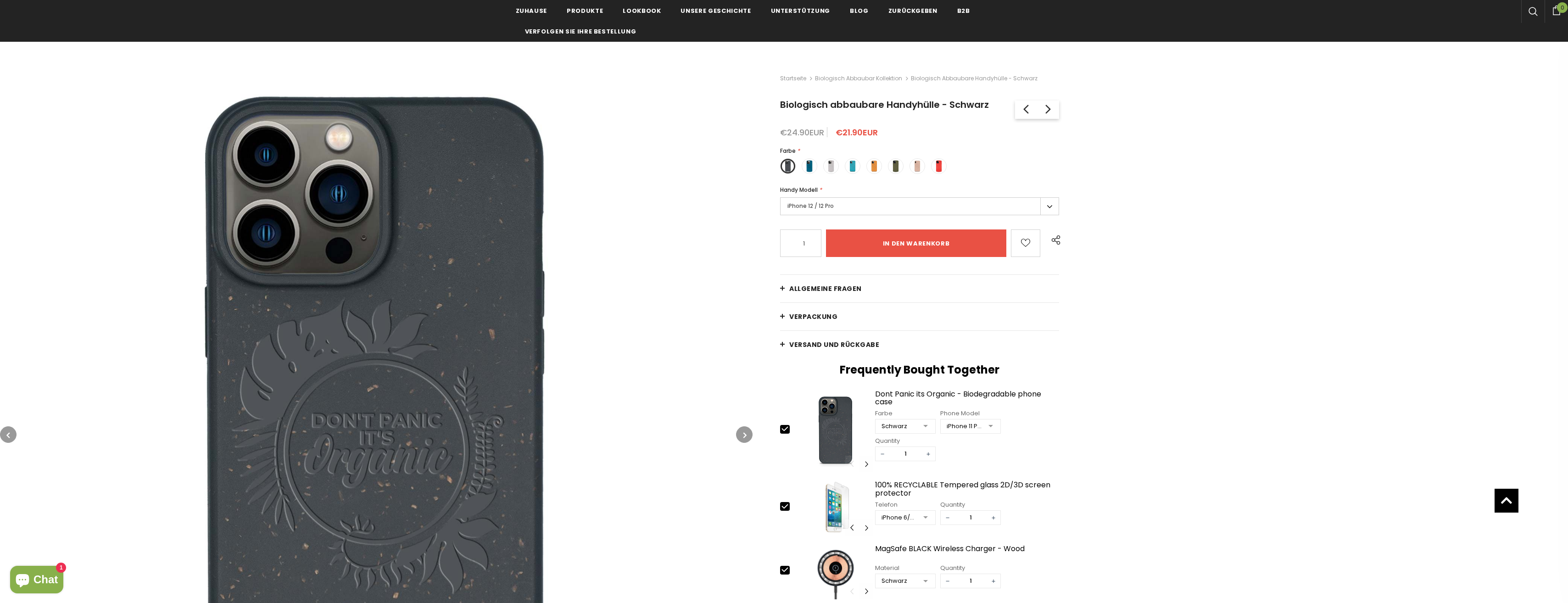
scroll to position [46, 0]
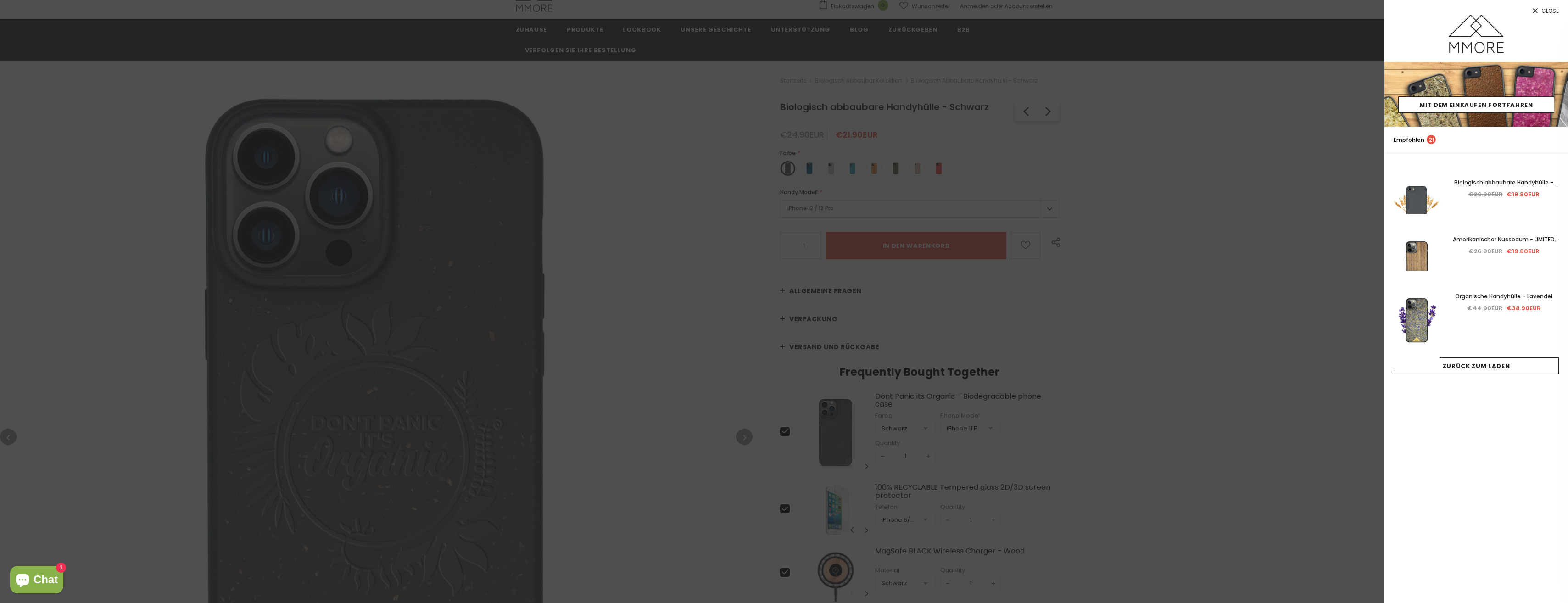
click at [631, 357] on div at bounding box center [784, 301] width 1568 height 603
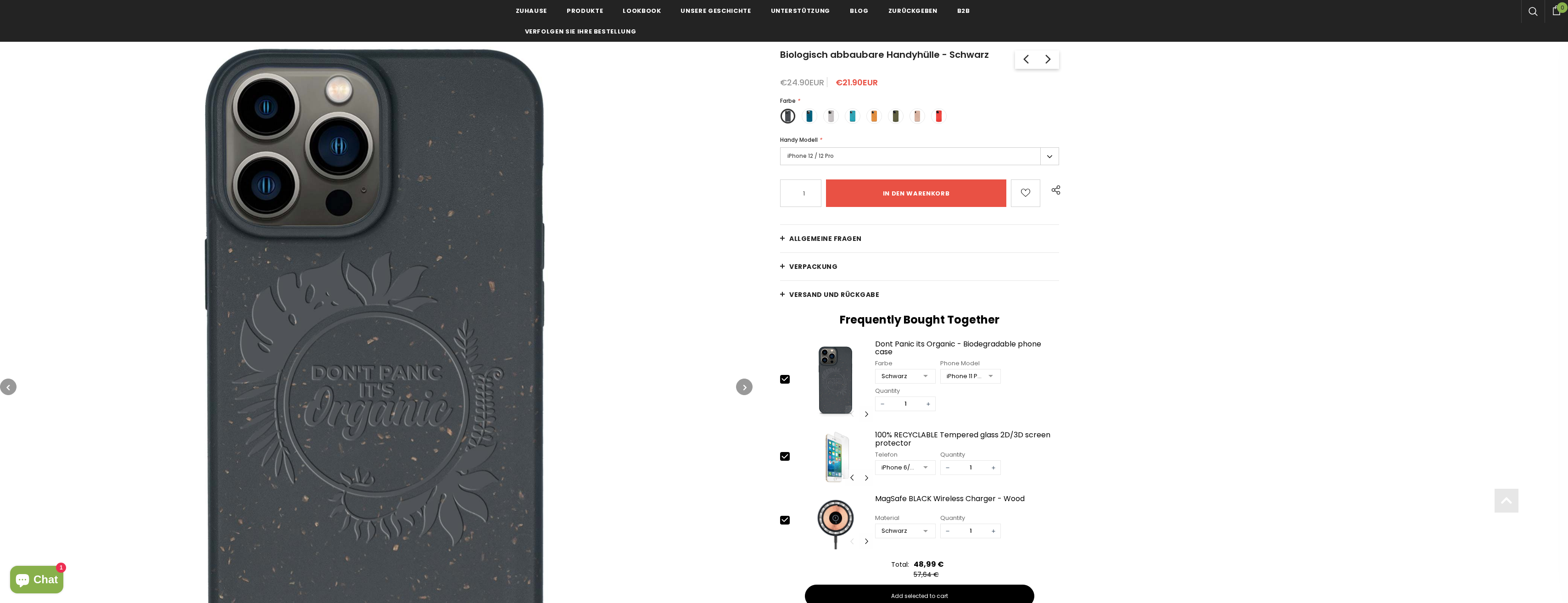
scroll to position [138, 0]
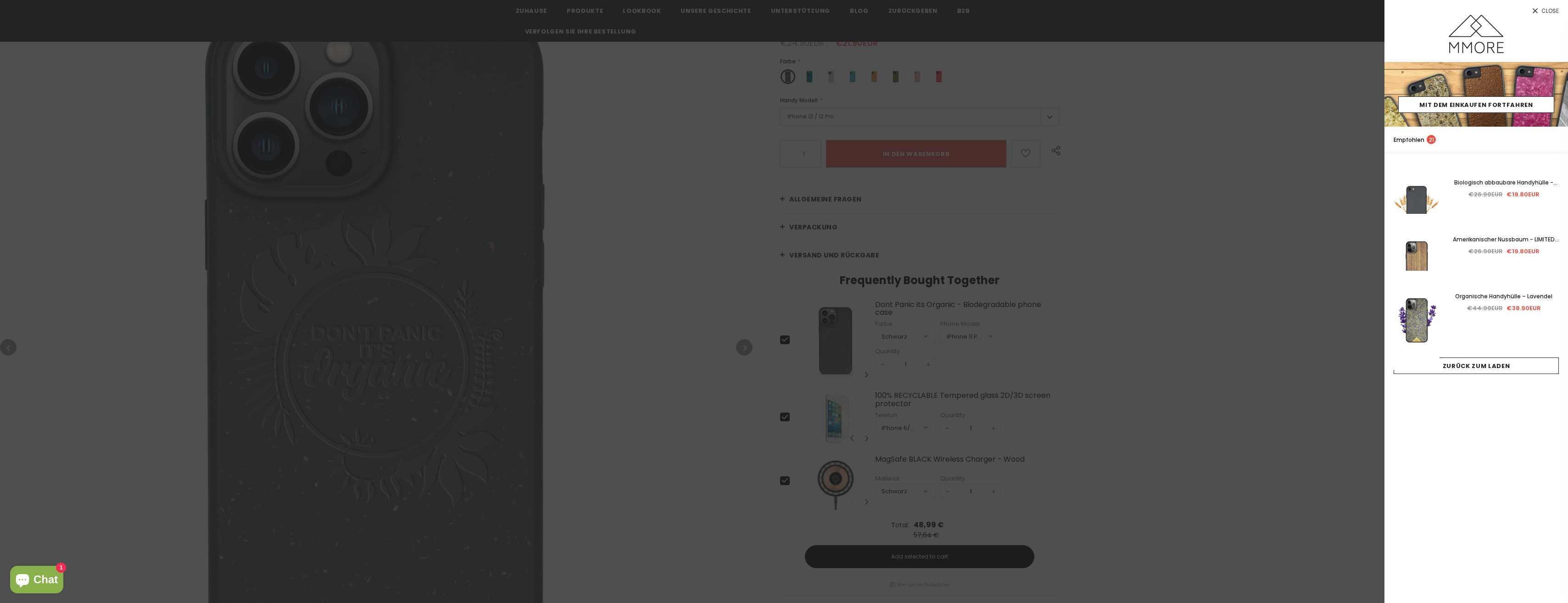
click at [662, 350] on div at bounding box center [784, 301] width 1568 height 603
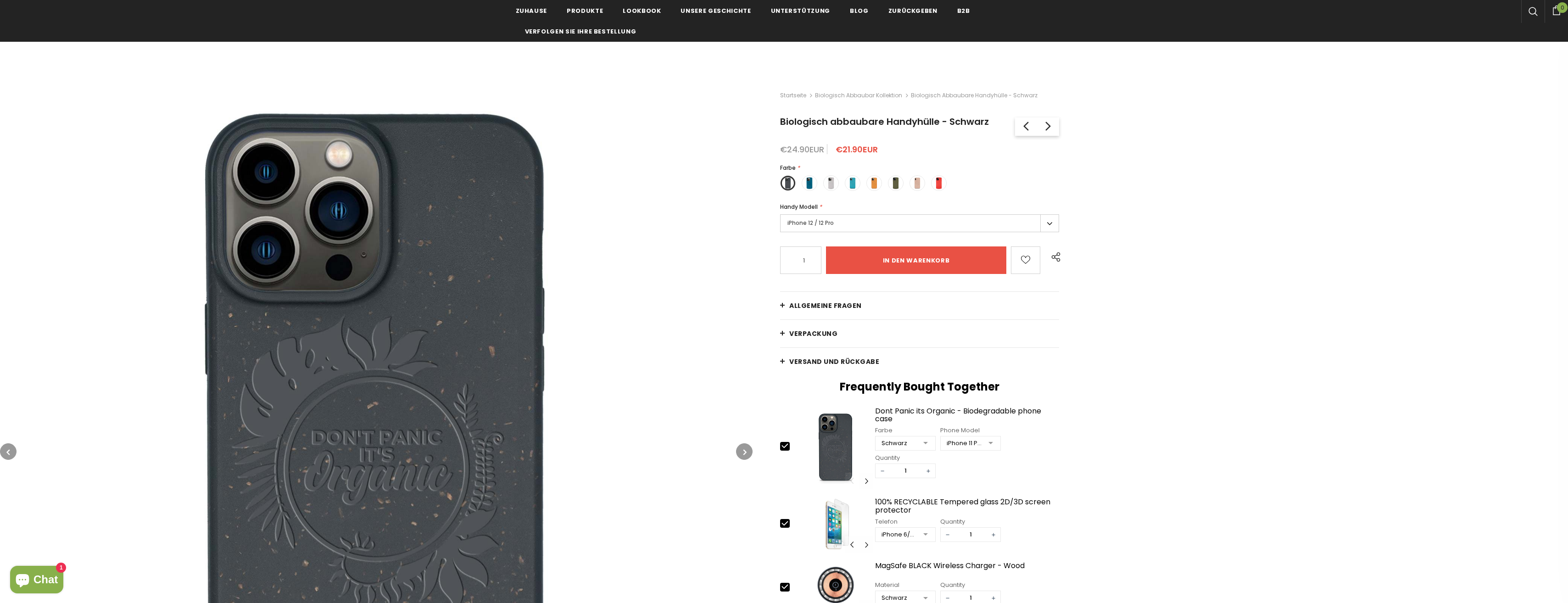
scroll to position [92, 0]
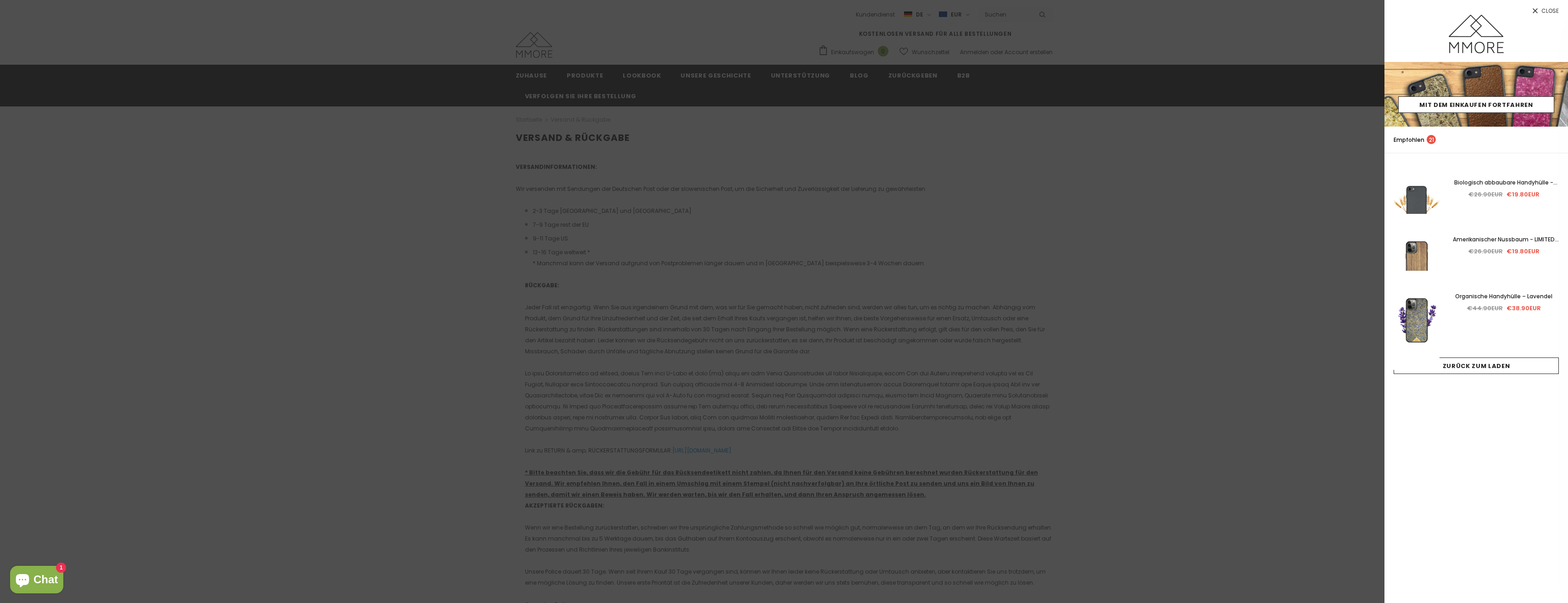
click at [433, 279] on div at bounding box center [784, 301] width 1568 height 603
click at [488, 265] on div at bounding box center [784, 301] width 1568 height 603
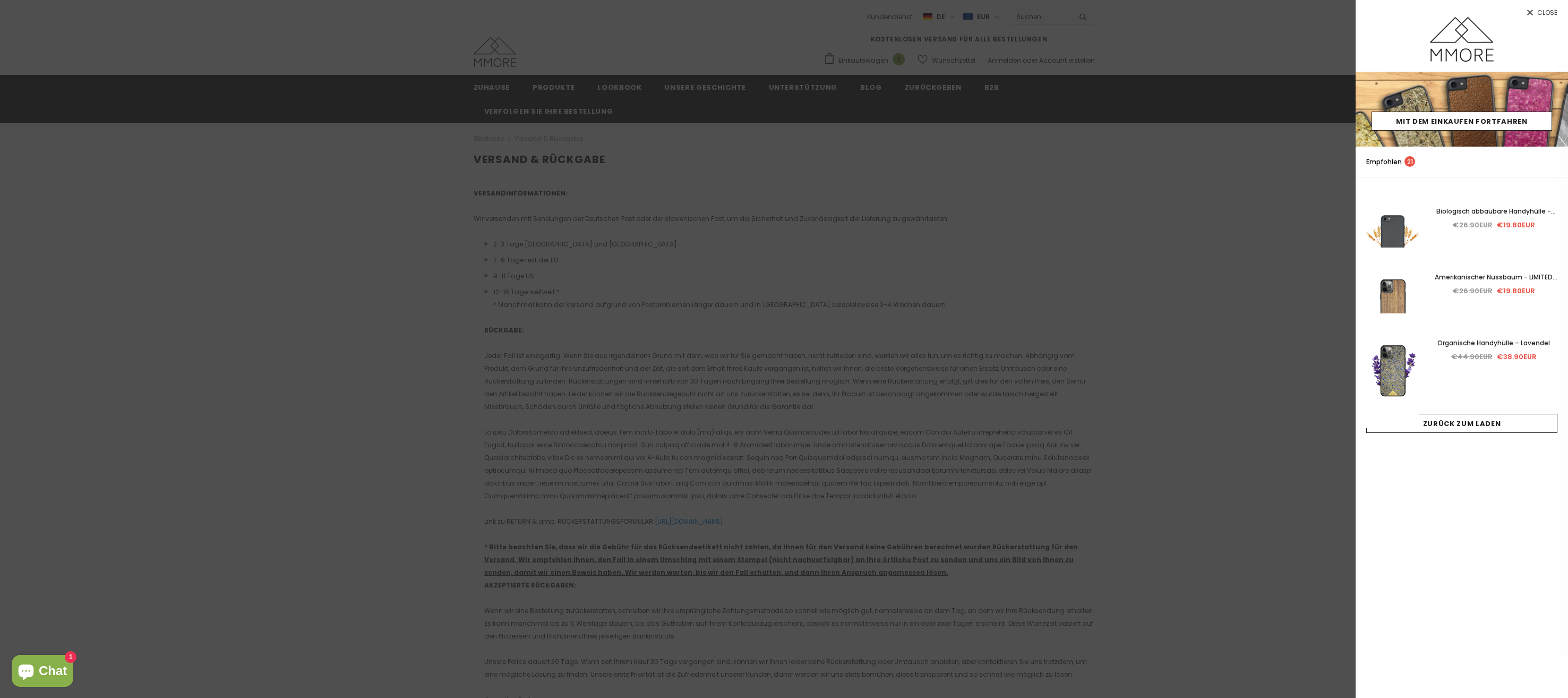
click at [1002, 316] on div at bounding box center [784, 349] width 1568 height 698
